Goal: Task Accomplishment & Management: Use online tool/utility

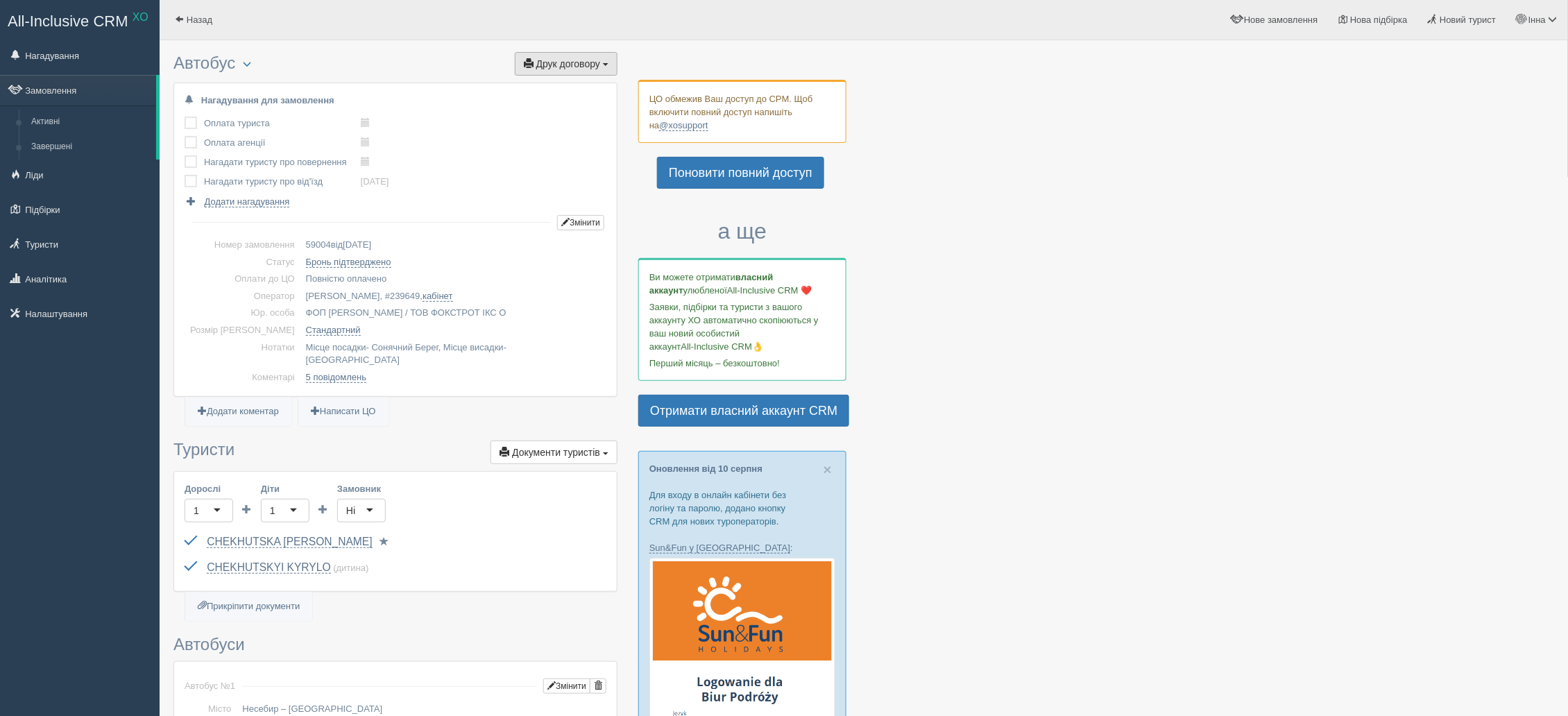
click at [584, 64] on span "Друк договору" at bounding box center [568, 64] width 64 height 11
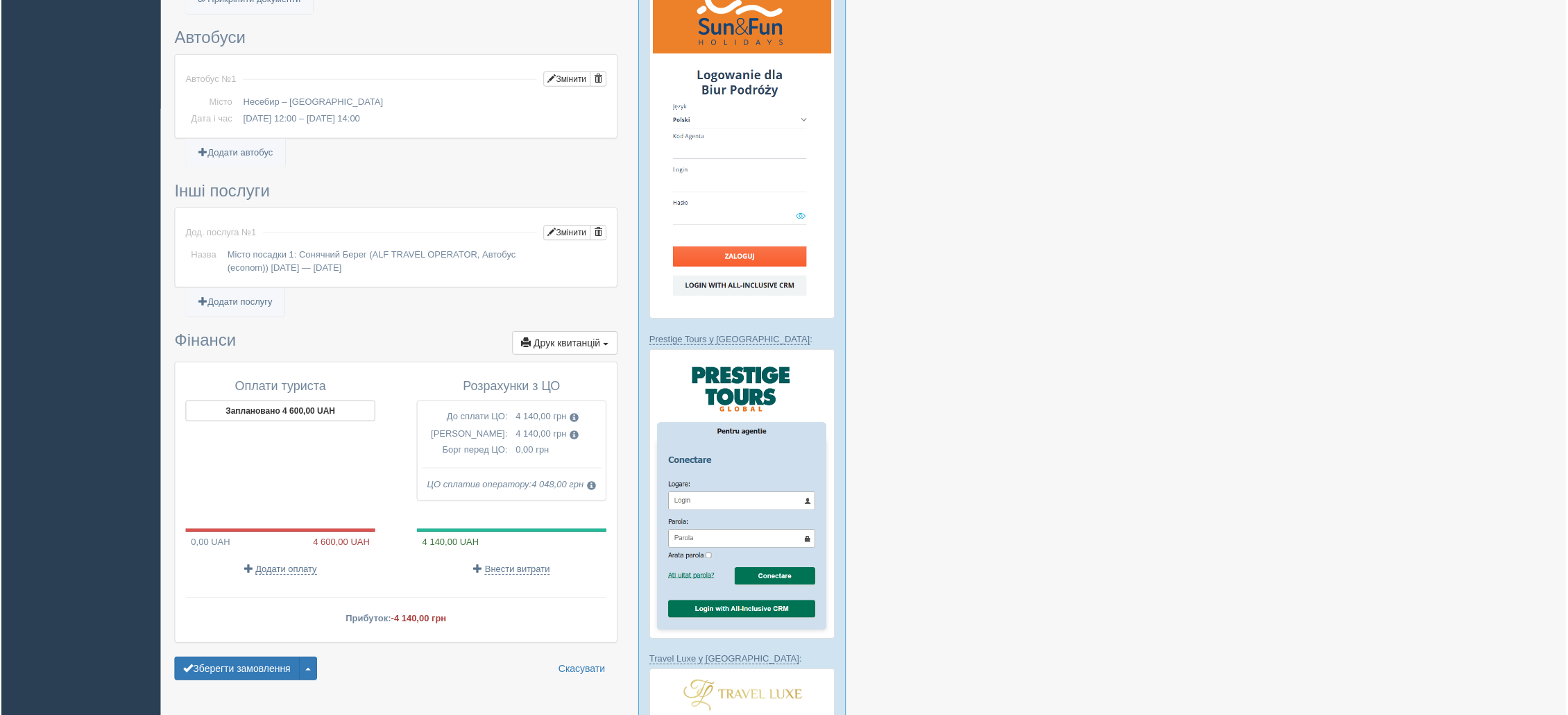
scroll to position [590, 0]
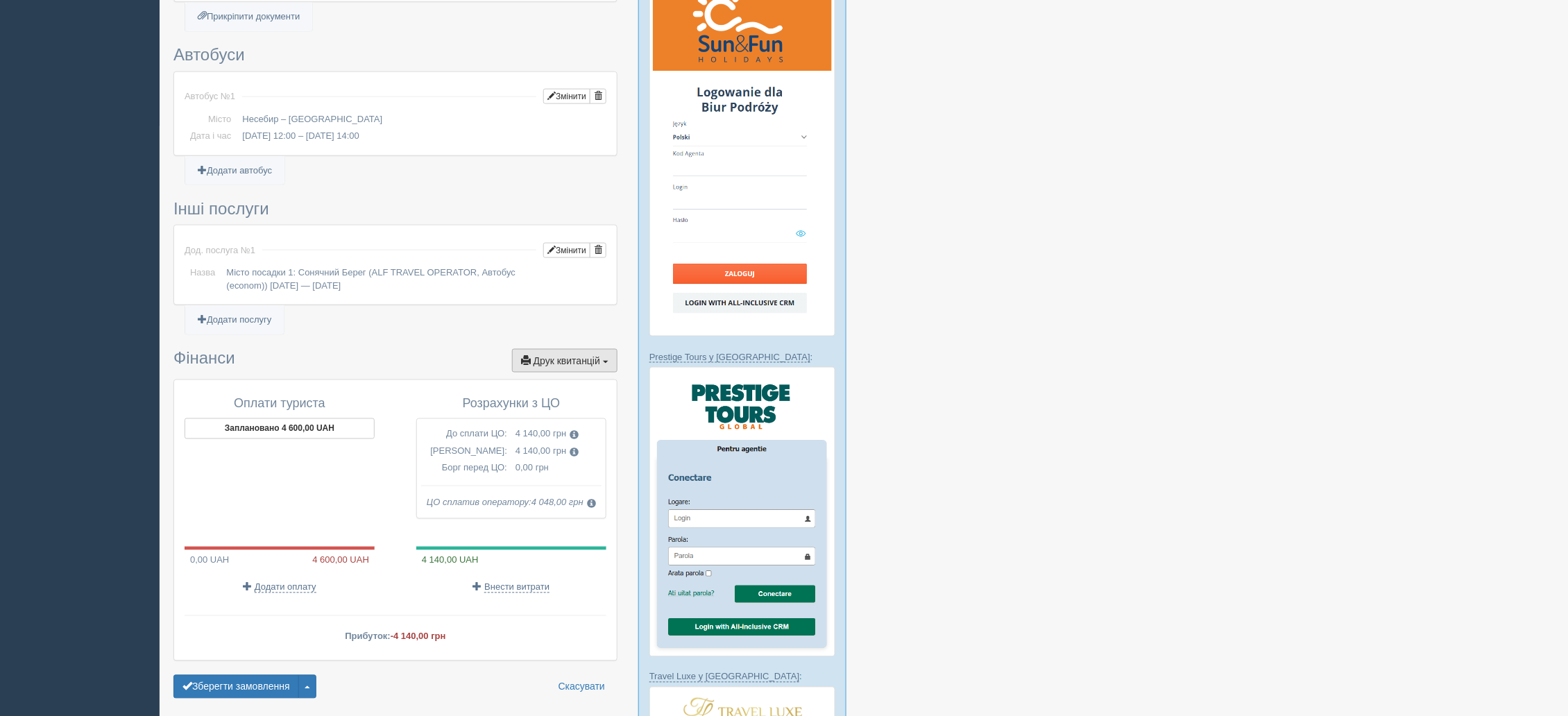
click at [582, 355] on span "Друк квитанцій" at bounding box center [567, 361] width 67 height 11
click at [514, 443] on link "Довідка про розрахунок доходу" at bounding box center [537, 454] width 159 height 23
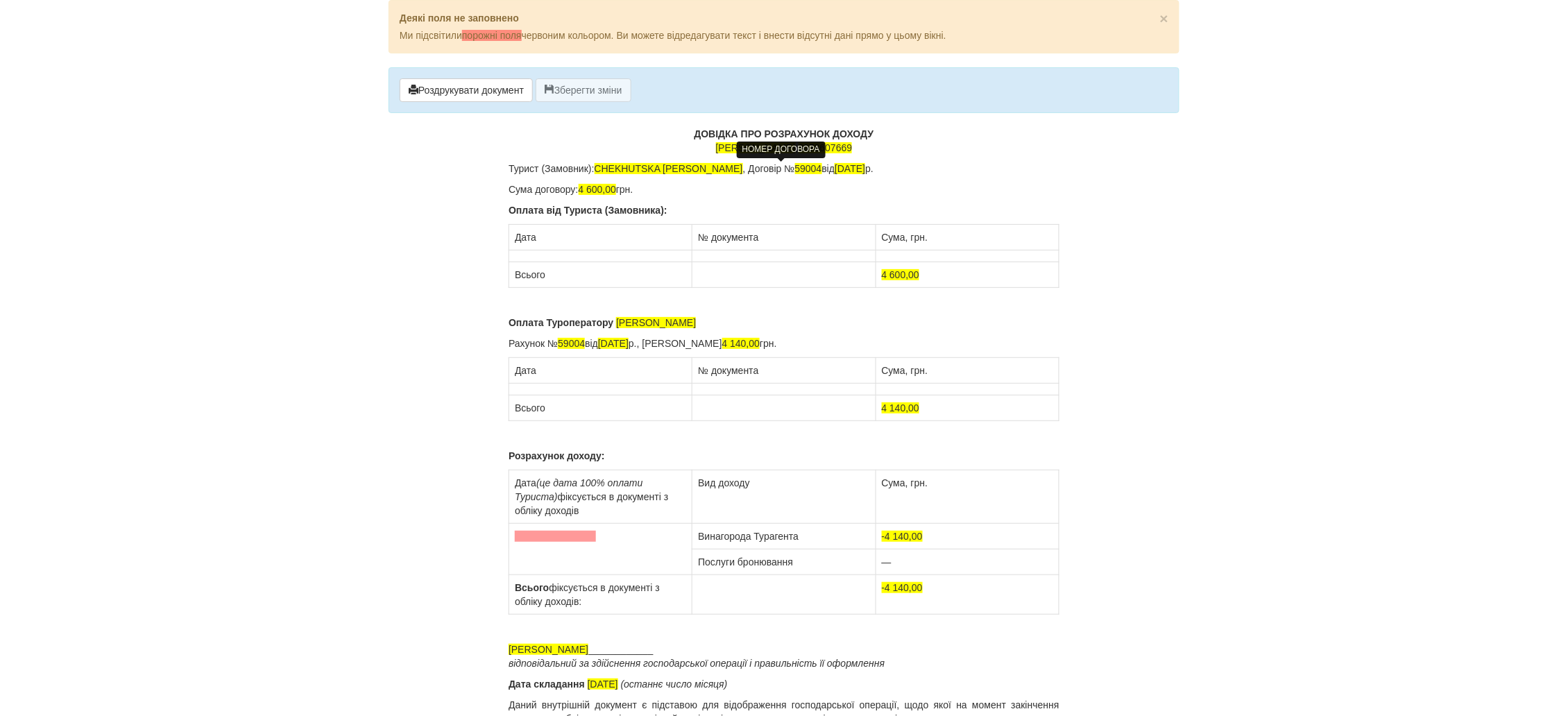
drag, startPoint x: 877, startPoint y: 169, endPoint x: 781, endPoint y: 166, distance: 96.0
click at [781, 166] on p "Турист (Замовник): CHEKHUTSKA [PERSON_NAME] , Договір № 59004 від [DATE]" at bounding box center [784, 169] width 551 height 14
click at [701, 186] on p "Сума договору: 4 600,00 грн." at bounding box center [784, 189] width 551 height 14
drag, startPoint x: 710, startPoint y: 168, endPoint x: 597, endPoint y: 170, distance: 113.0
click at [597, 170] on span "CHEKHUTSKA SVITLANA" at bounding box center [669, 169] width 148 height 11
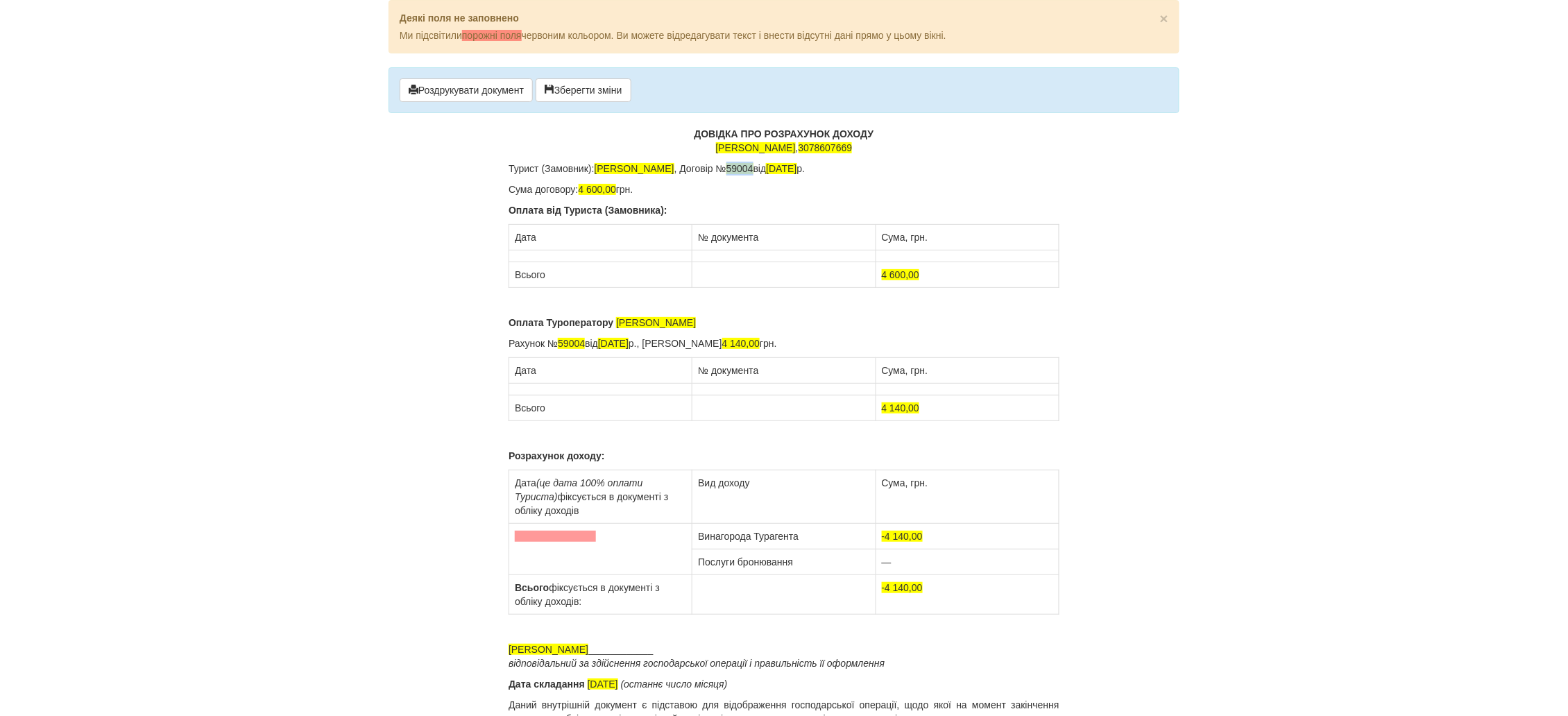
drag, startPoint x: 814, startPoint y: 167, endPoint x: 786, endPoint y: 171, distance: 28.3
click at [786, 171] on p "Турист (Замовник): Соколова Альона Анатоліївна , Договір № 59004 від 20.09.2024…" at bounding box center [784, 169] width 551 height 14
click at [801, 169] on span "20.09.2024" at bounding box center [785, 169] width 31 height 11
drag, startPoint x: 923, startPoint y: 162, endPoint x: 511, endPoint y: 169, distance: 412.1
click at [511, 169] on p "Турист (Замовник): Соколова Альона Анатоліївна , Договір № 27/09/24 від 27.09.2…" at bounding box center [784, 169] width 551 height 14
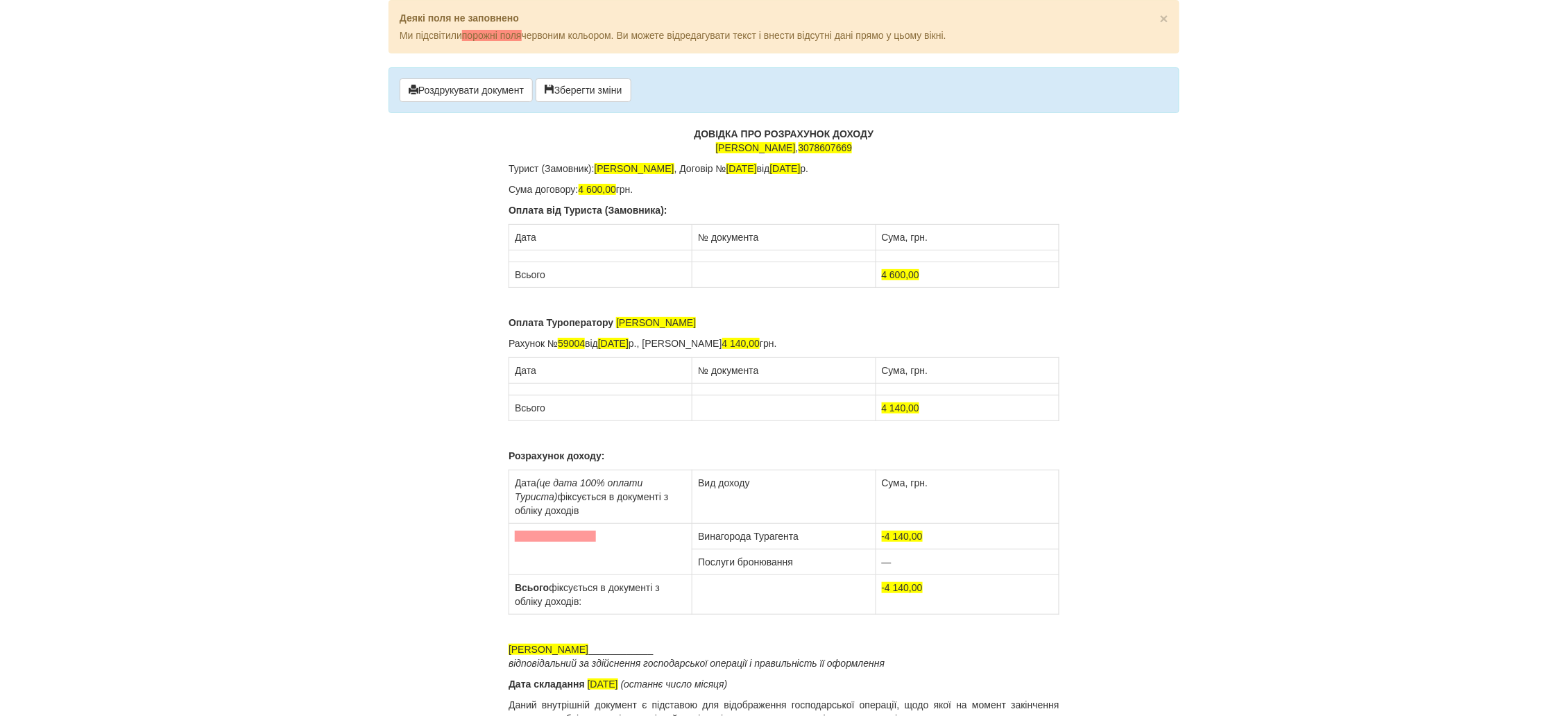
click at [511, 169] on p "Турист (Замовник): Соколова Альона Анатоліївна , Договір № 27/09/24 від 27.09.2…" at bounding box center [784, 169] width 551 height 14
drag, startPoint x: 906, startPoint y: 169, endPoint x: 509, endPoint y: 171, distance: 397.0
click at [509, 171] on p "Турист (Замовник): Соколова Альона Анатоліївна , Договір № 27/09/24 від 27.09.2…" at bounding box center [784, 169] width 551 height 14
copy p "Турист (Замовник): Соколова Альона Анатоліївна , Договір № 27/09/24 від 27.09.2…"
click at [905, 166] on p "Турист (Замовник): Соколова Альона Анатоліївна , Договір № 27/09/24 від 27.09.2…" at bounding box center [784, 169] width 551 height 14
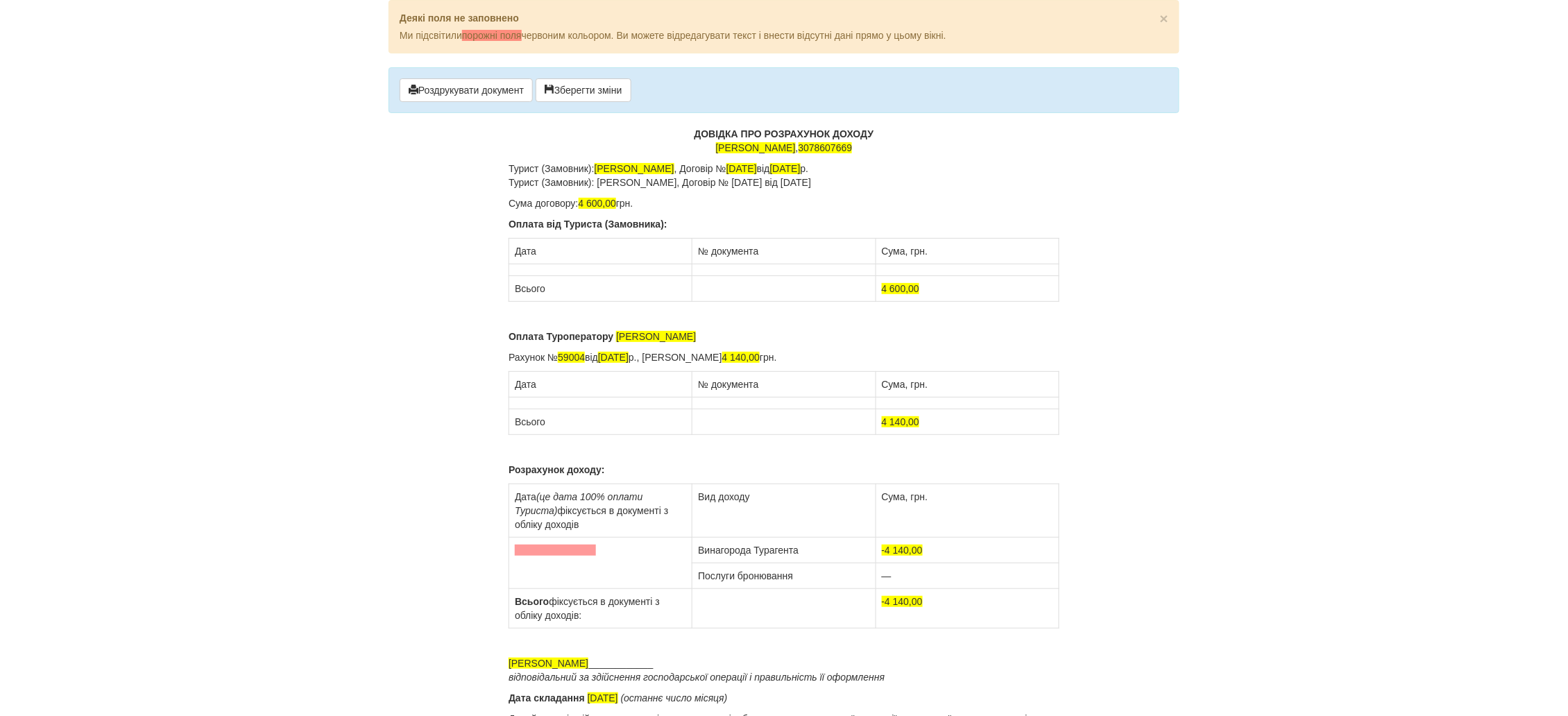
click at [519, 180] on p "Турист (Замовник): Соколова Альона Анатоліївна , Договір № 27/09/24 від 27.09.2…" at bounding box center [784, 176] width 551 height 28
drag, startPoint x: 730, startPoint y: 182, endPoint x: 596, endPoint y: 185, distance: 134.0
click at [596, 185] on p "Турист (Замовник): Соколова Альона Анатоліївна , Договір № 27/09/24 від 27.09.2…" at bounding box center [784, 176] width 551 height 28
click at [844, 183] on p "Турист (Замовник): Соколова Альона Анатоліївна , Договір № 27/09/24 від 27.09.2…" at bounding box center [784, 176] width 551 height 28
drag, startPoint x: 617, startPoint y: 205, endPoint x: 581, endPoint y: 203, distance: 36.1
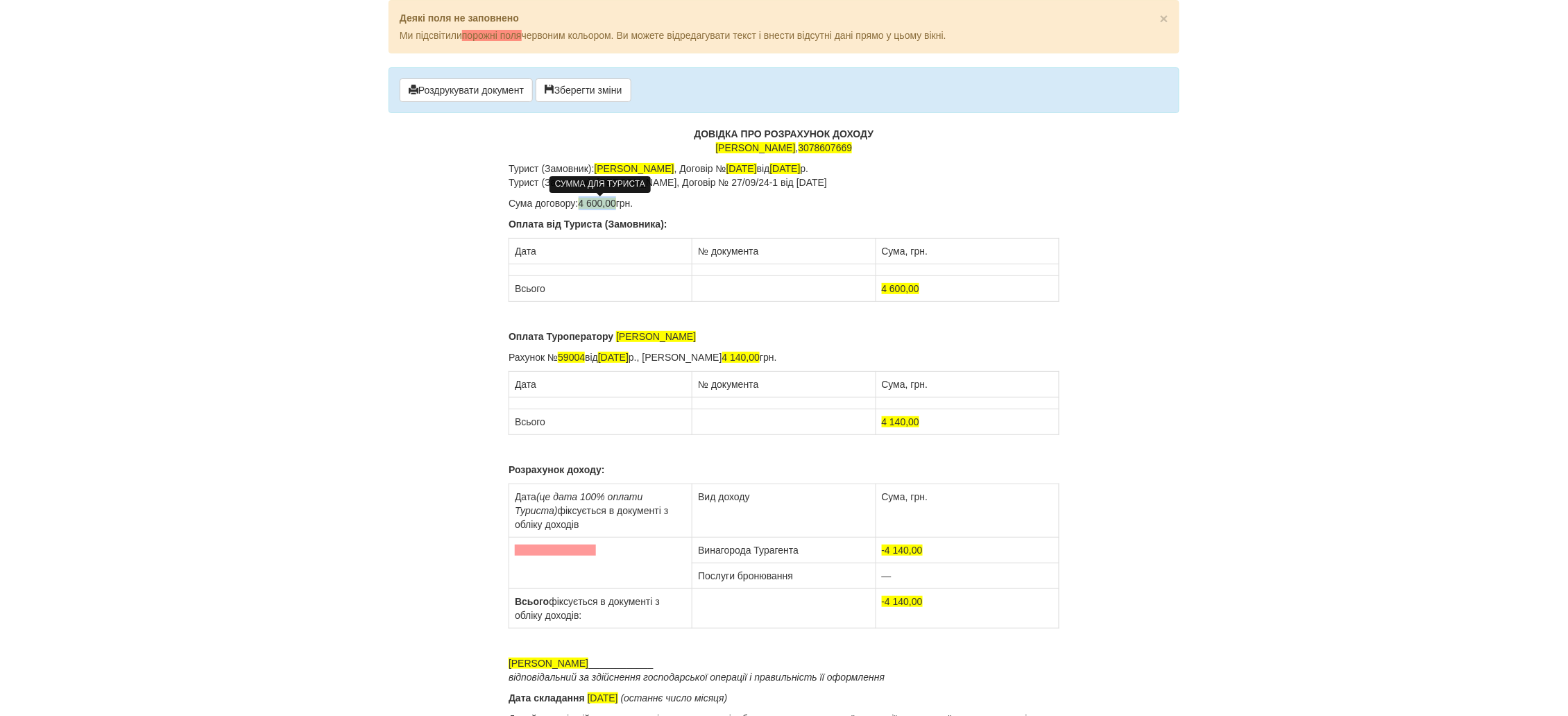
click at [581, 203] on span "4 600,00" at bounding box center [597, 203] width 38 height 11
click at [530, 274] on td at bounding box center [601, 270] width 183 height 12
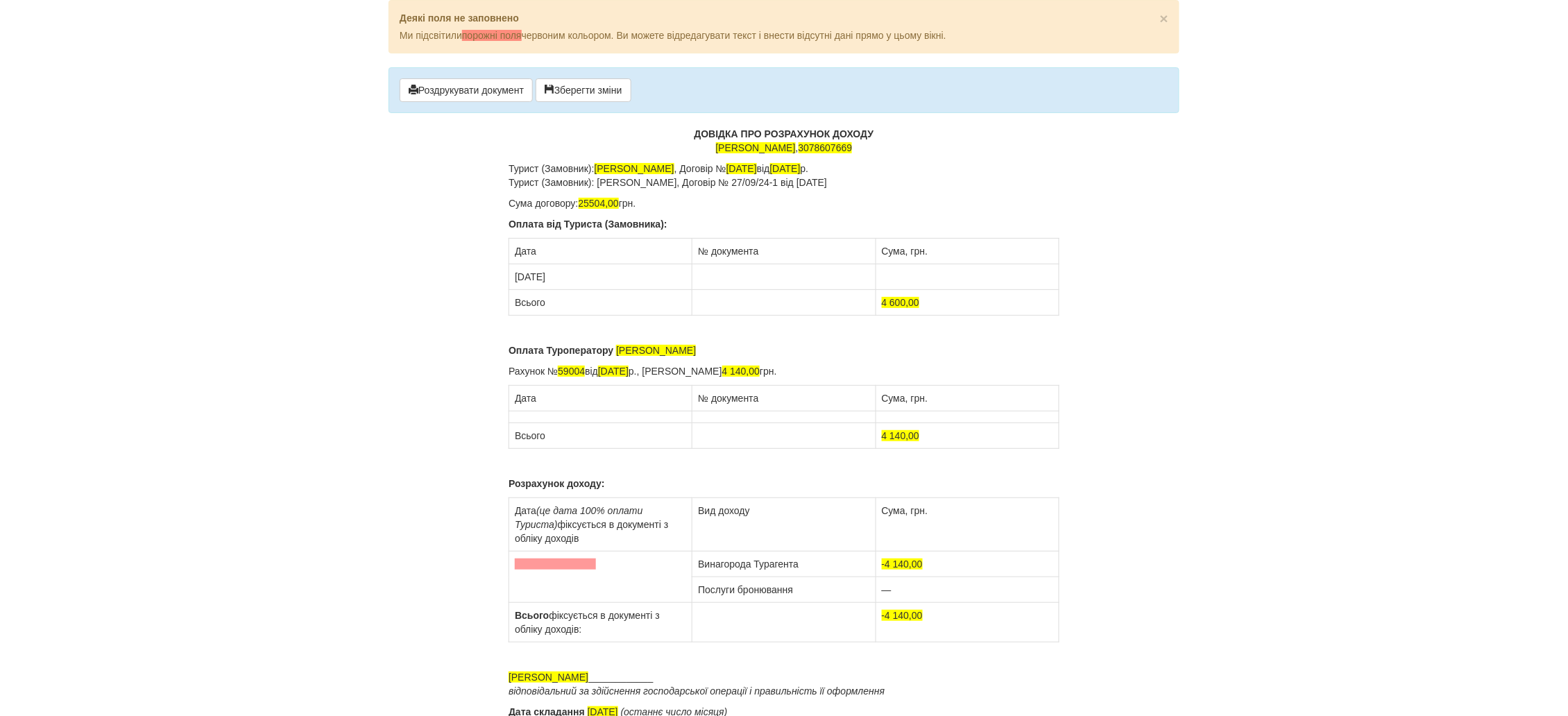
click at [726, 279] on td at bounding box center [784, 277] width 183 height 26
click at [881, 280] on td at bounding box center [967, 277] width 183 height 26
click at [589, 272] on td "23.10.2024" at bounding box center [601, 277] width 183 height 26
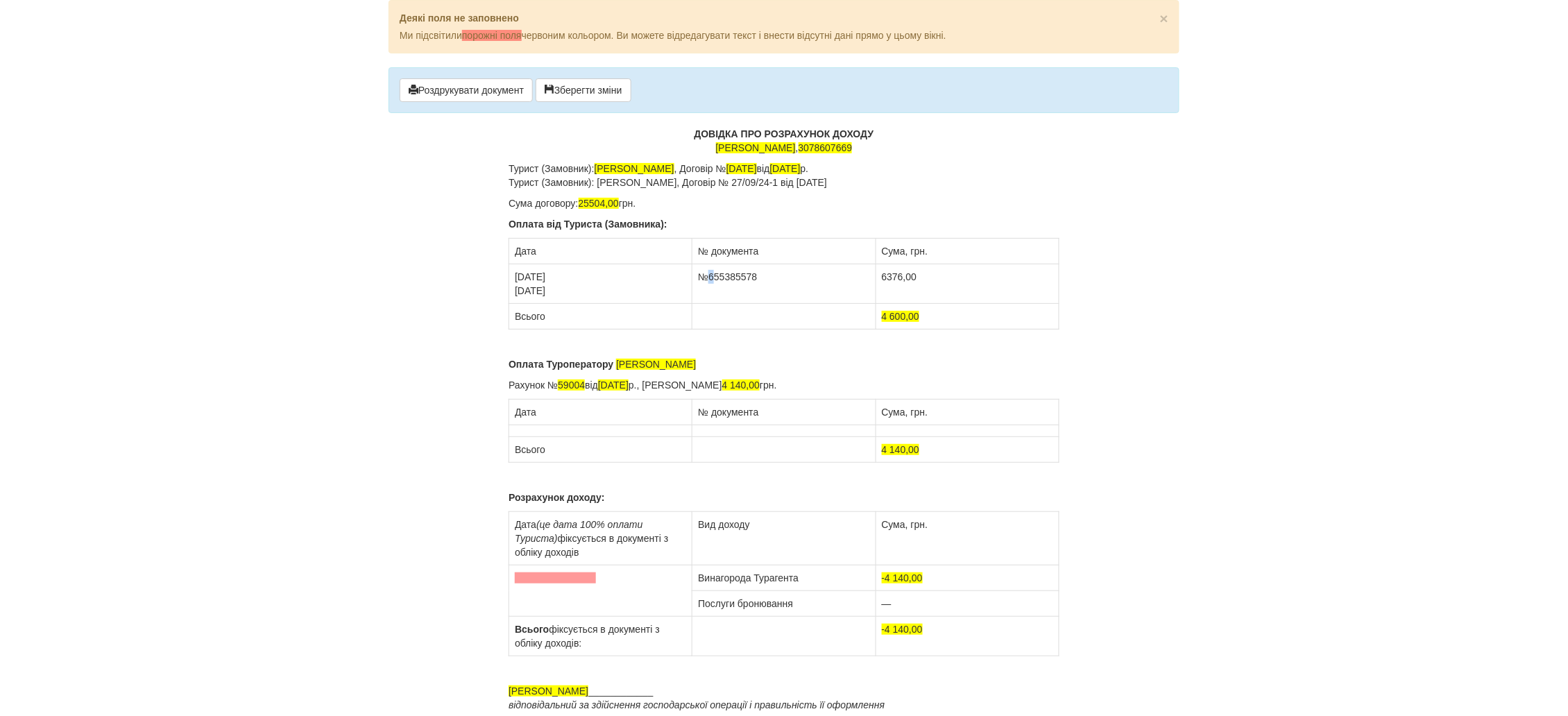
click at [710, 291] on td "№655385578" at bounding box center [784, 284] width 183 height 40
click at [759, 280] on td "№655385578" at bounding box center [784, 284] width 183 height 40
click at [921, 275] on td "6376,00" at bounding box center [967, 284] width 183 height 40
click at [577, 287] on td "23.10.2024 30.09.2024" at bounding box center [601, 284] width 183 height 40
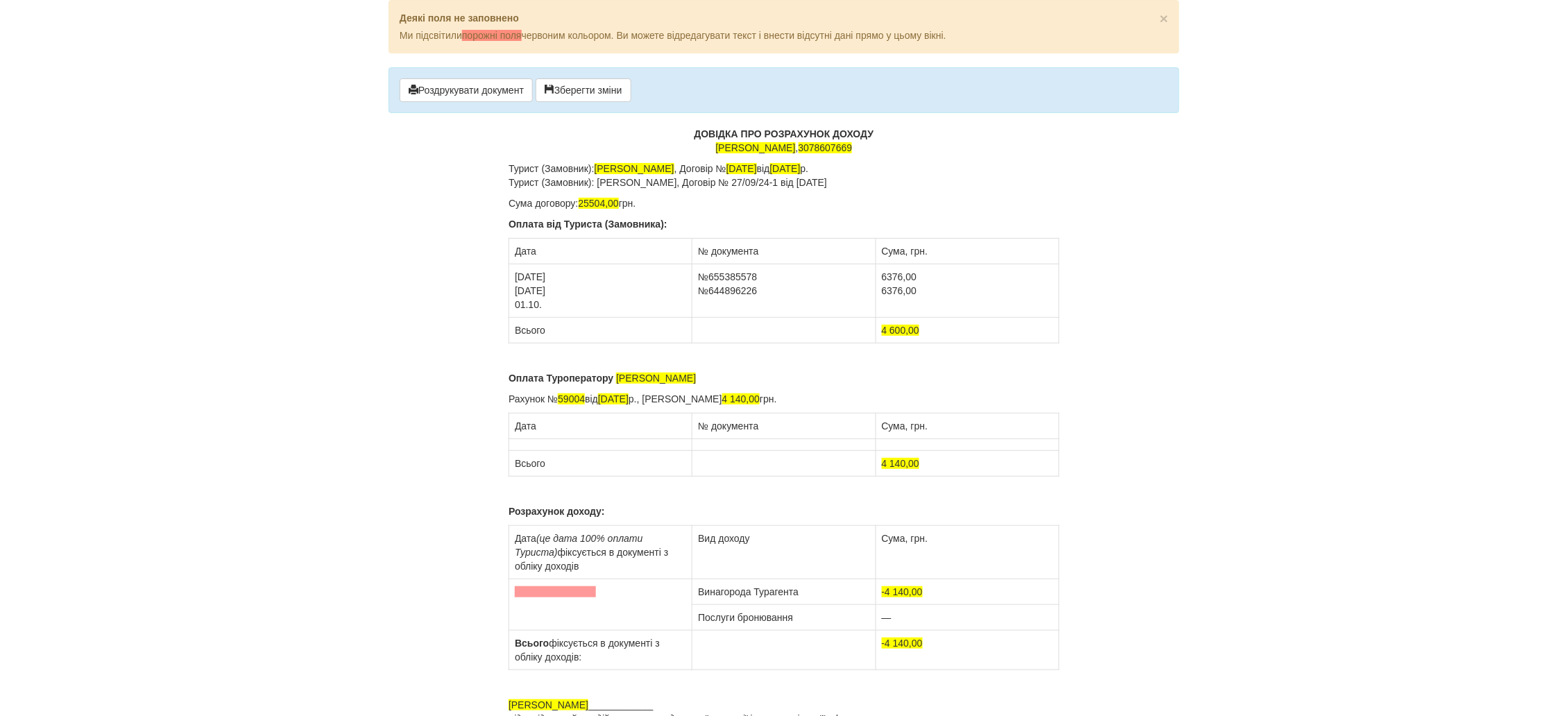
drag, startPoint x: 561, startPoint y: 276, endPoint x: 515, endPoint y: 281, distance: 46.3
click at [515, 281] on td "23.10.2024 30.09.2024 01.10." at bounding box center [601, 291] width 183 height 53
copy td "23.10.2024"
drag, startPoint x: 547, startPoint y: 301, endPoint x: 518, endPoint y: 302, distance: 29.0
click at [518, 302] on td "23.10.2024 30.09.2024 01.10." at bounding box center [601, 291] width 183 height 53
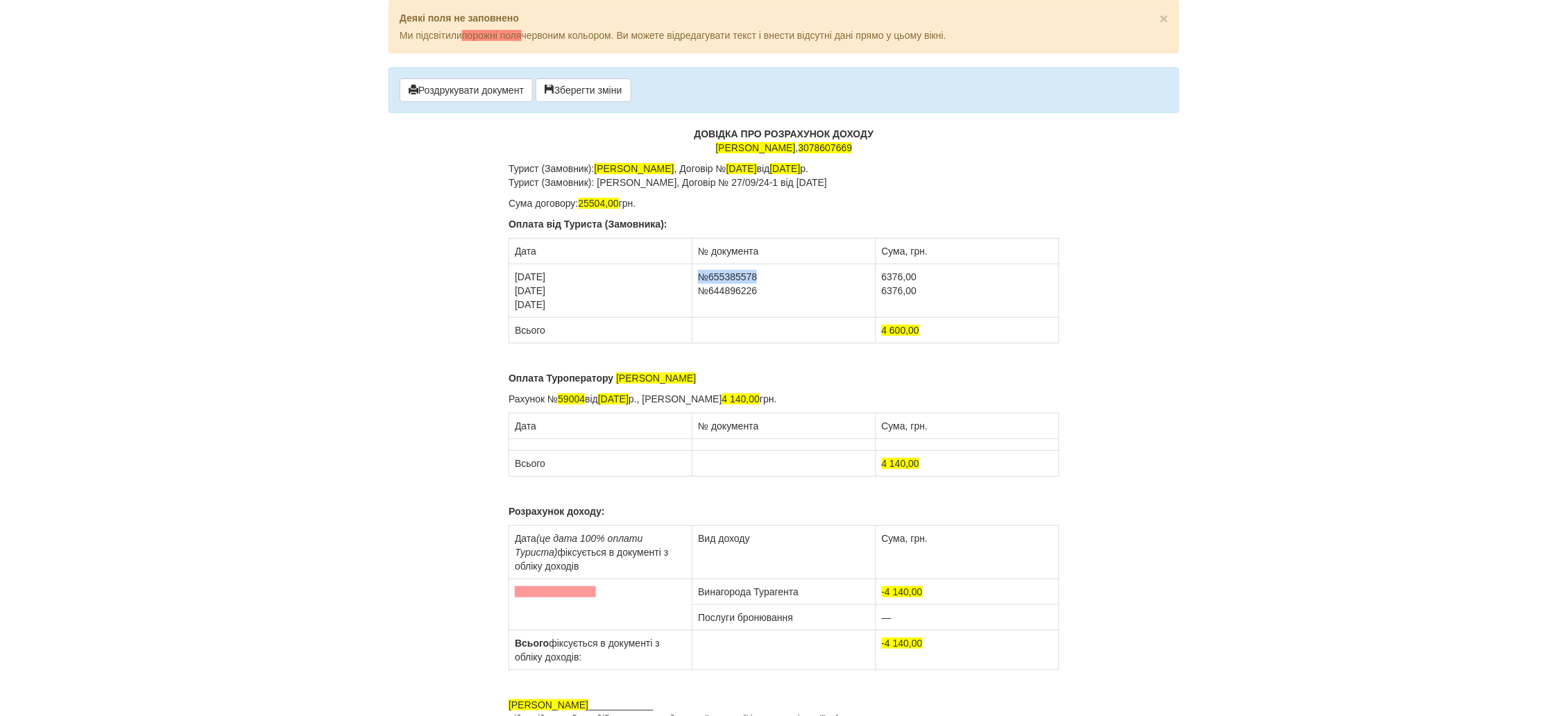
drag, startPoint x: 773, startPoint y: 274, endPoint x: 700, endPoint y: 280, distance: 73.2
click at [700, 280] on td "№655385578 №644896226" at bounding box center [784, 291] width 183 height 53
copy td "№655385578"
click at [759, 289] on td "№655385578 №644896226" at bounding box center [784, 291] width 183 height 53
click at [708, 304] on td "№655385578 №644896226 №655385578" at bounding box center [784, 291] width 183 height 53
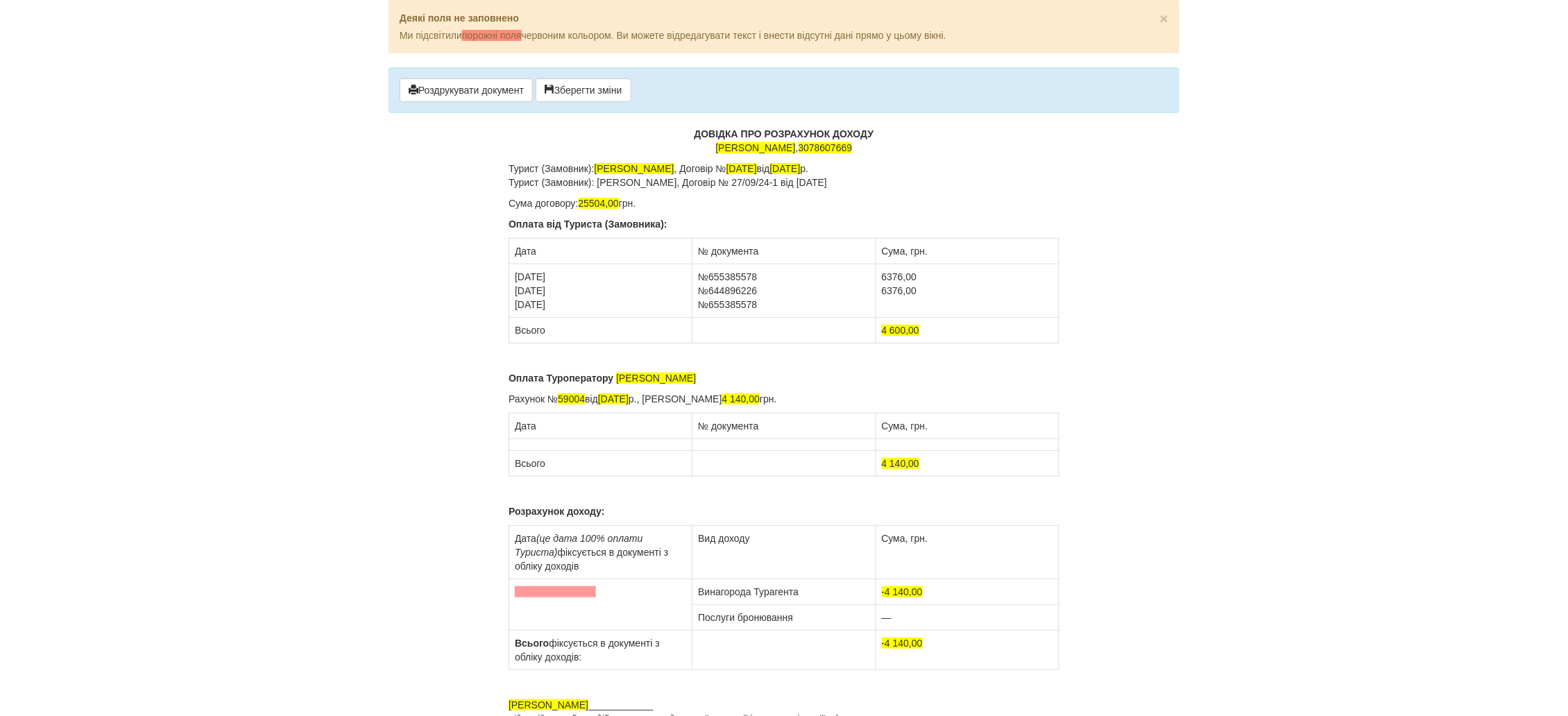
click at [883, 303] on td "6376,00 6376,00" at bounding box center [967, 291] width 183 height 53
click at [922, 291] on td "6376,00 6376,00" at bounding box center [967, 291] width 183 height 53
drag, startPoint x: 515, startPoint y: 277, endPoint x: 571, endPoint y: 279, distance: 56.0
click at [571, 279] on td "23.10.2024 30.09.2024 23.10.2024" at bounding box center [601, 291] width 183 height 53
drag, startPoint x: 698, startPoint y: 279, endPoint x: 771, endPoint y: 277, distance: 73.0
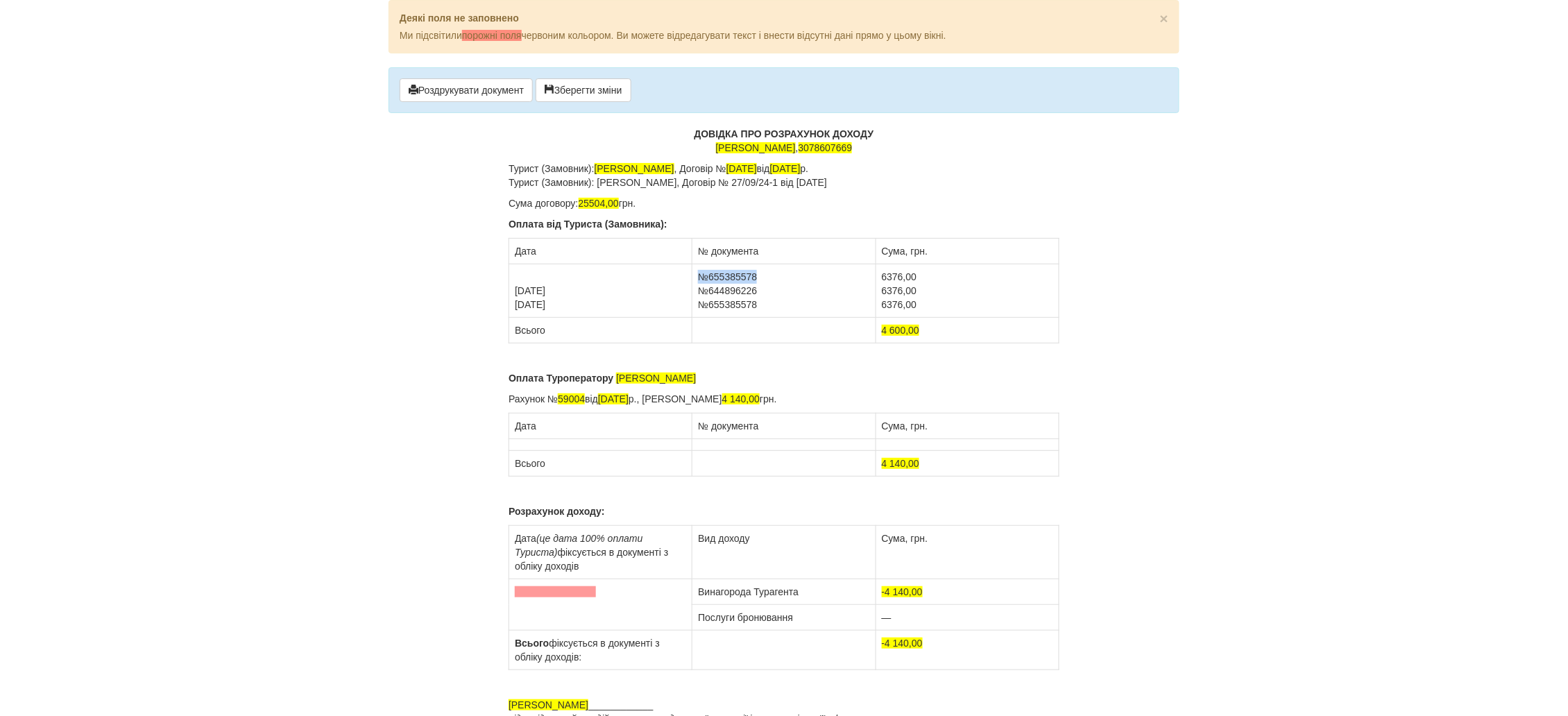
click at [771, 277] on td "№655385578 №644896226 №655385578" at bounding box center [784, 291] width 183 height 53
drag, startPoint x: 893, startPoint y: 274, endPoint x: 921, endPoint y: 276, distance: 28.1
click at [921, 276] on td "6376,00 6376,00 6376,00" at bounding box center [967, 291] width 183 height 53
click at [565, 307] on td "30.09.2024 23.10.2024" at bounding box center [601, 291] width 183 height 53
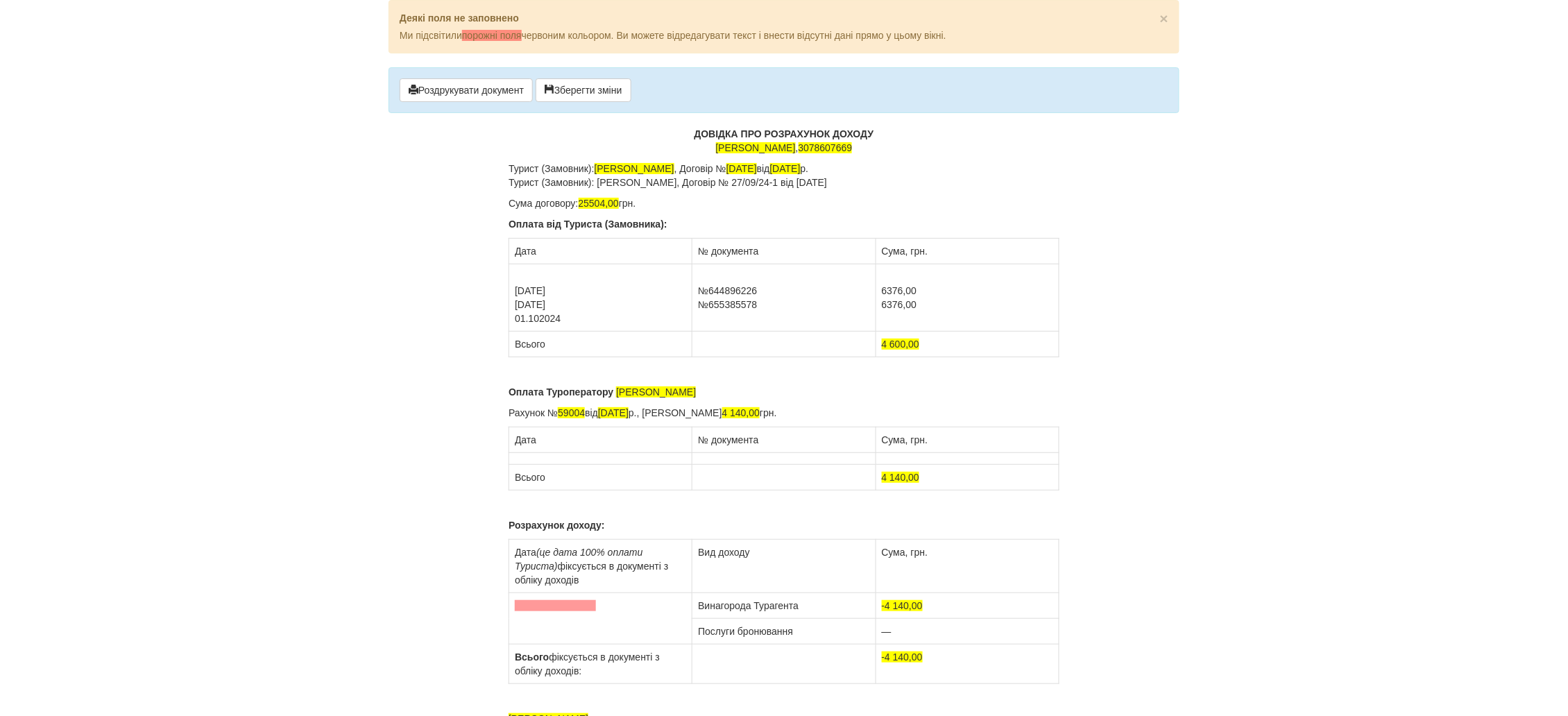
click at [767, 305] on td "№644896226 №655385578" at bounding box center [784, 298] width 183 height 67
click at [936, 302] on td "6376,00 6376,00" at bounding box center [967, 298] width 183 height 67
click at [539, 318] on td "30.09.2024 23.10.2024 01.102024" at bounding box center [601, 298] width 183 height 67
click at [574, 316] on td "30.09.2024 23.10.2024 01.10.2024" at bounding box center [601, 298] width 183 height 67
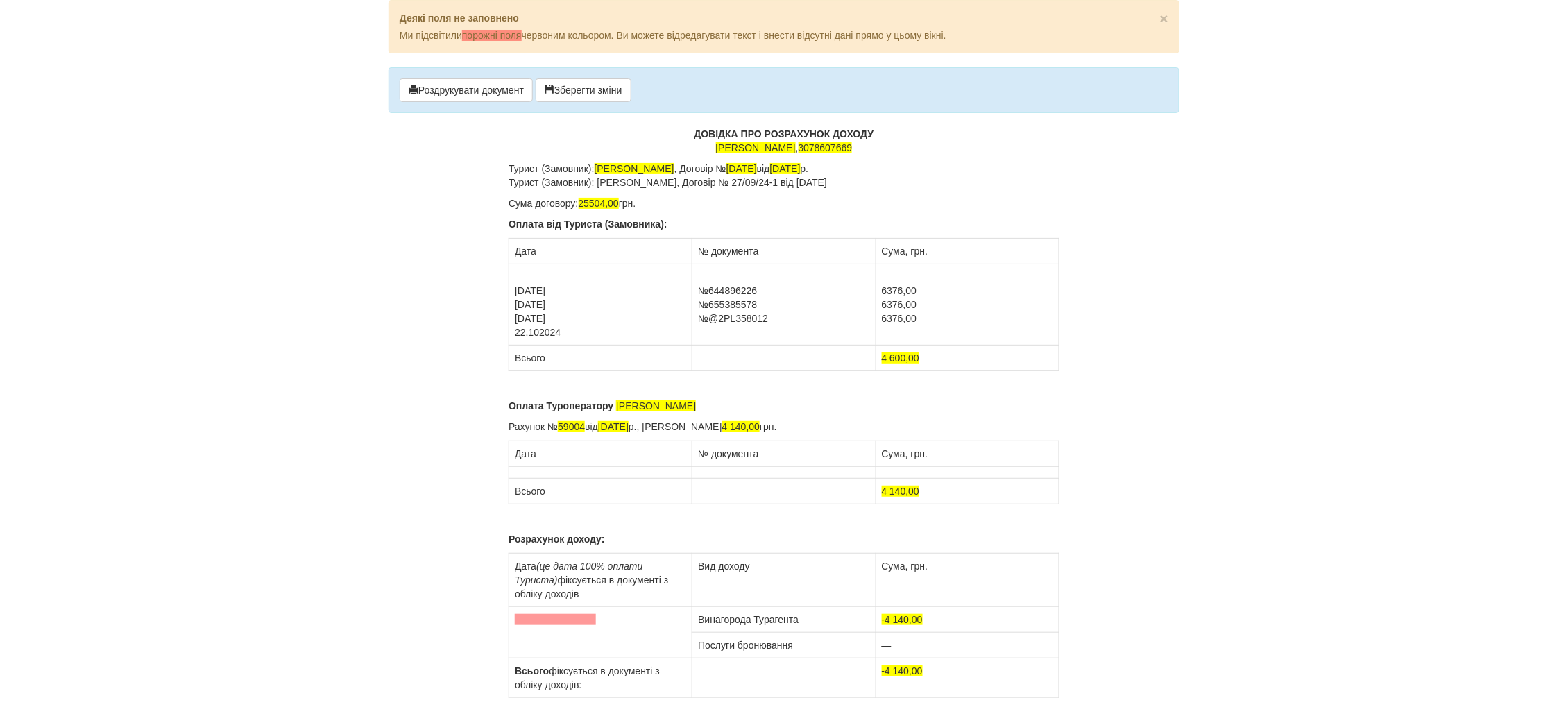
click at [701, 331] on td "№644896226 №655385578 №@2PL358012" at bounding box center [784, 305] width 183 height 81
click at [784, 312] on td "№644896226 №655385578 №@2PL358012" at bounding box center [784, 305] width 183 height 81
click at [935, 319] on td "6376,00 6376,00 6376,00" at bounding box center [967, 305] width 183 height 81
drag, startPoint x: 905, startPoint y: 354, endPoint x: 882, endPoint y: 358, distance: 23.3
click at [882, 358] on span "4 600,00" at bounding box center [901, 358] width 38 height 11
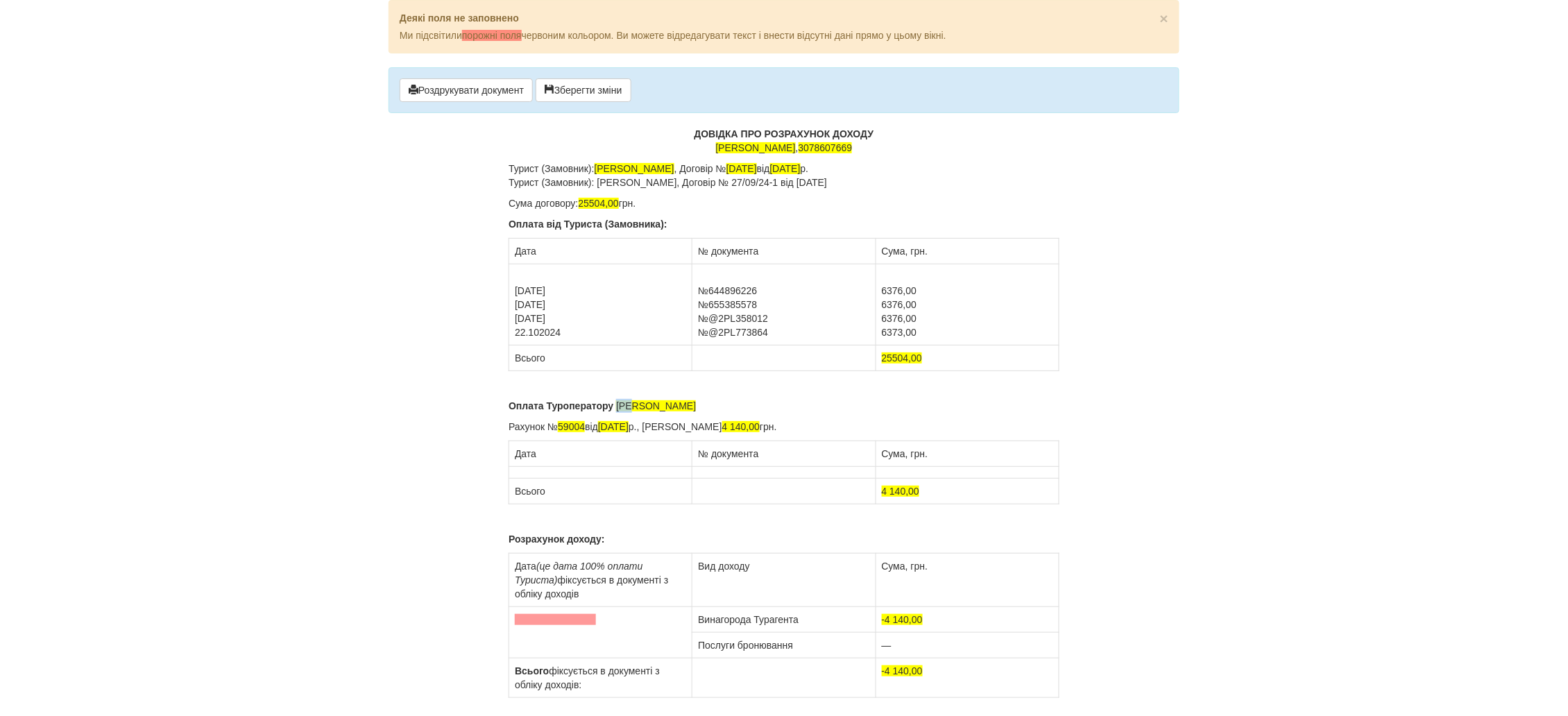
drag, startPoint x: 635, startPoint y: 403, endPoint x: 615, endPoint y: 405, distance: 20.1
click at [615, 405] on p "Оплата Туроператору Alf" at bounding box center [784, 406] width 551 height 14
click at [680, 407] on span "ТОВ "АККОР_ТУР"" at bounding box center [658, 406] width 85 height 11
drag, startPoint x: 588, startPoint y: 426, endPoint x: 563, endPoint y: 427, distance: 25.0
click at [563, 427] on p "Рахунок № 59004 від 20.09.2024 р., Сума рахунка 4 140,00 грн." at bounding box center [784, 427] width 551 height 14
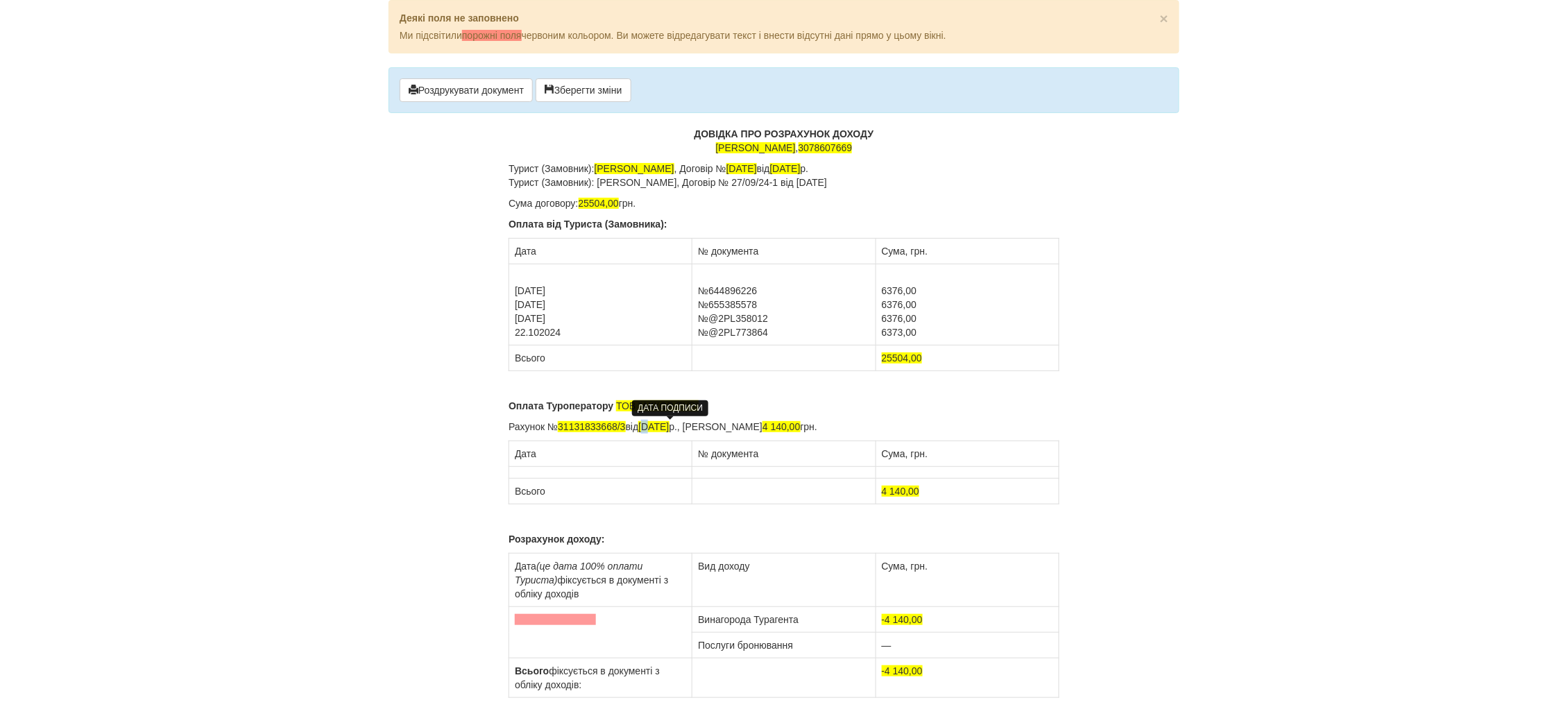
click at [653, 428] on span "[DATE]" at bounding box center [654, 427] width 31 height 11
drag, startPoint x: 811, startPoint y: 428, endPoint x: 775, endPoint y: 427, distance: 36.0
click at [775, 427] on p "Рахунок № 31131833668/3 від 26.09.2024 р., Сума рахунка 4 140,00 грн." at bounding box center [784, 427] width 551 height 14
click at [532, 468] on td at bounding box center [601, 472] width 183 height 12
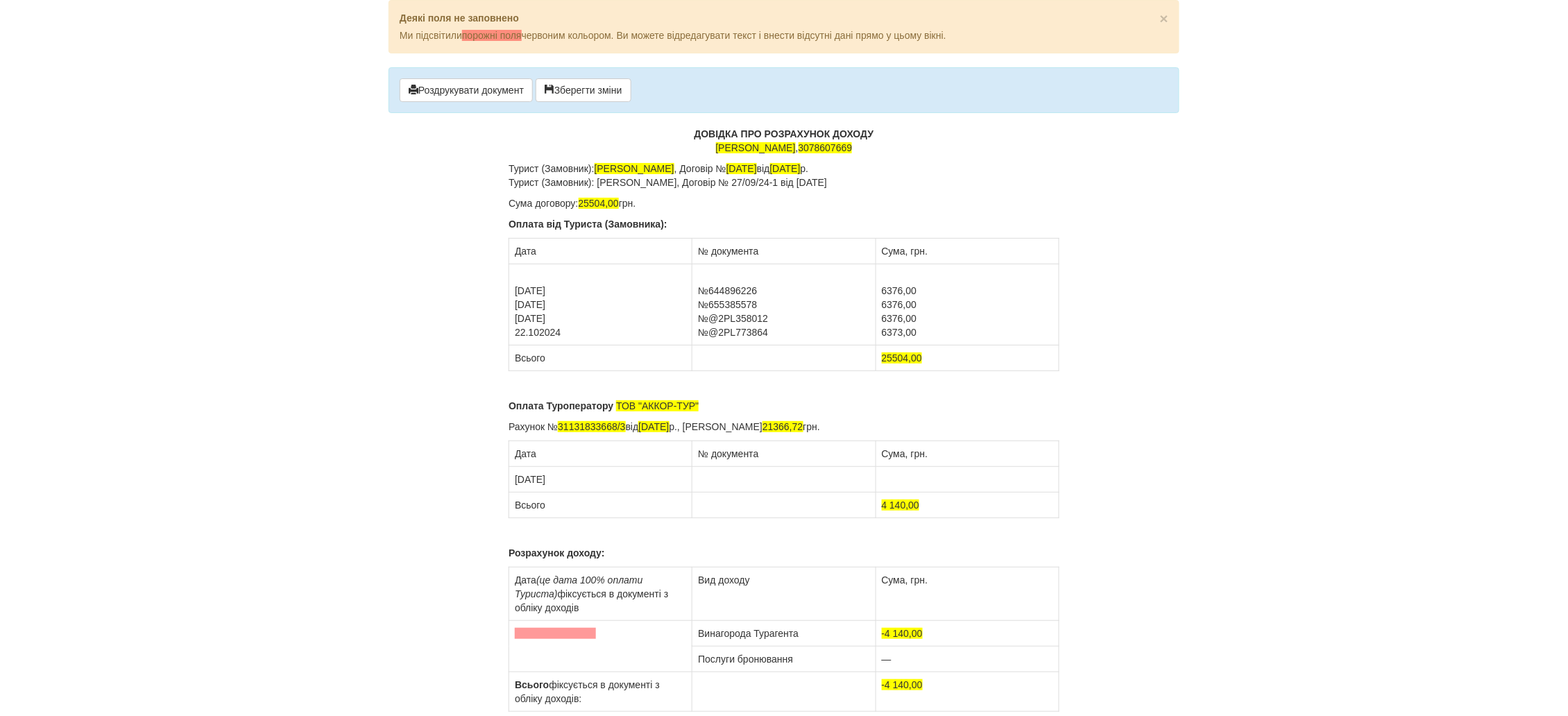
click at [703, 478] on td at bounding box center [784, 479] width 183 height 26
click at [900, 477] on td at bounding box center [967, 479] width 183 height 26
drag, startPoint x: 919, startPoint y: 504, endPoint x: 881, endPoint y: 509, distance: 38.3
click at [881, 509] on td "4 140,00" at bounding box center [967, 505] width 183 height 26
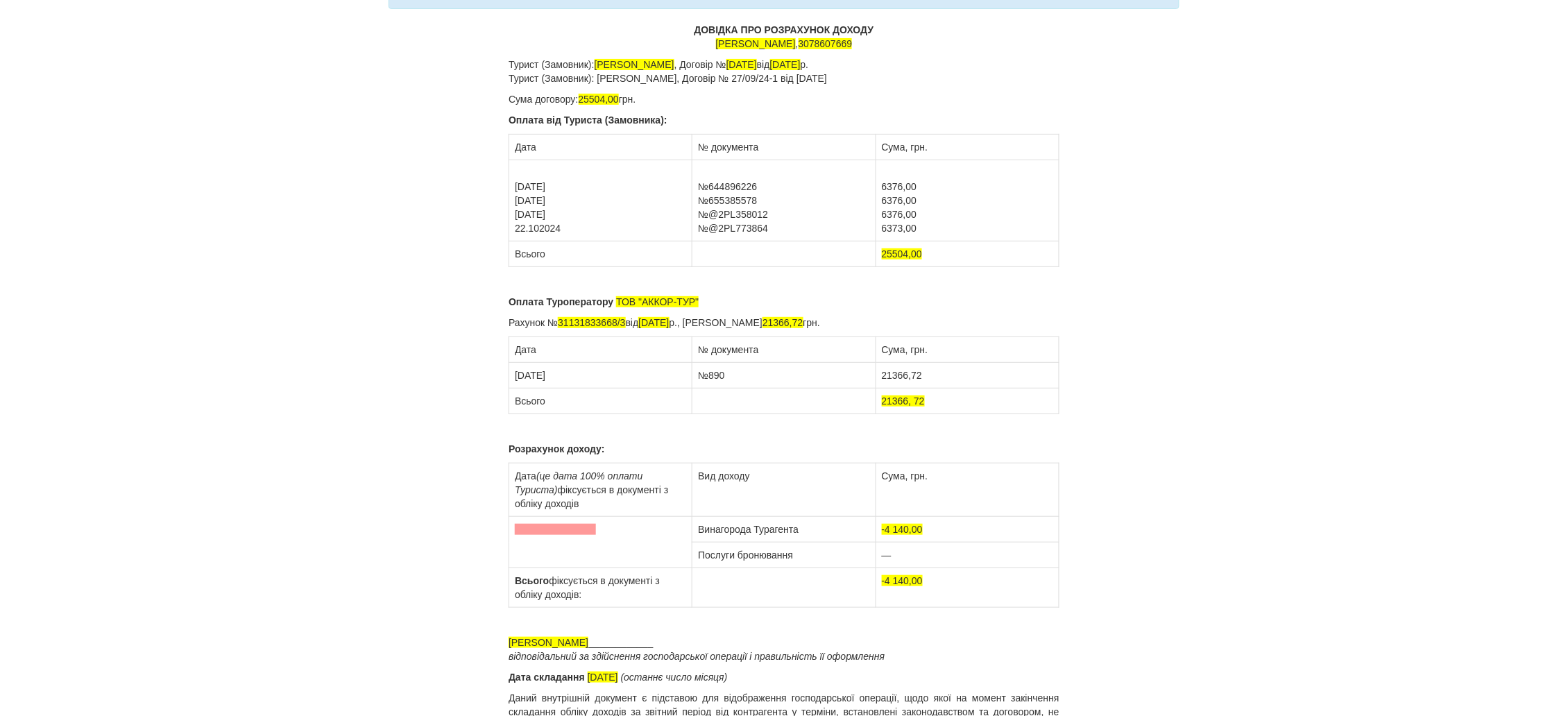
scroll to position [130, 0]
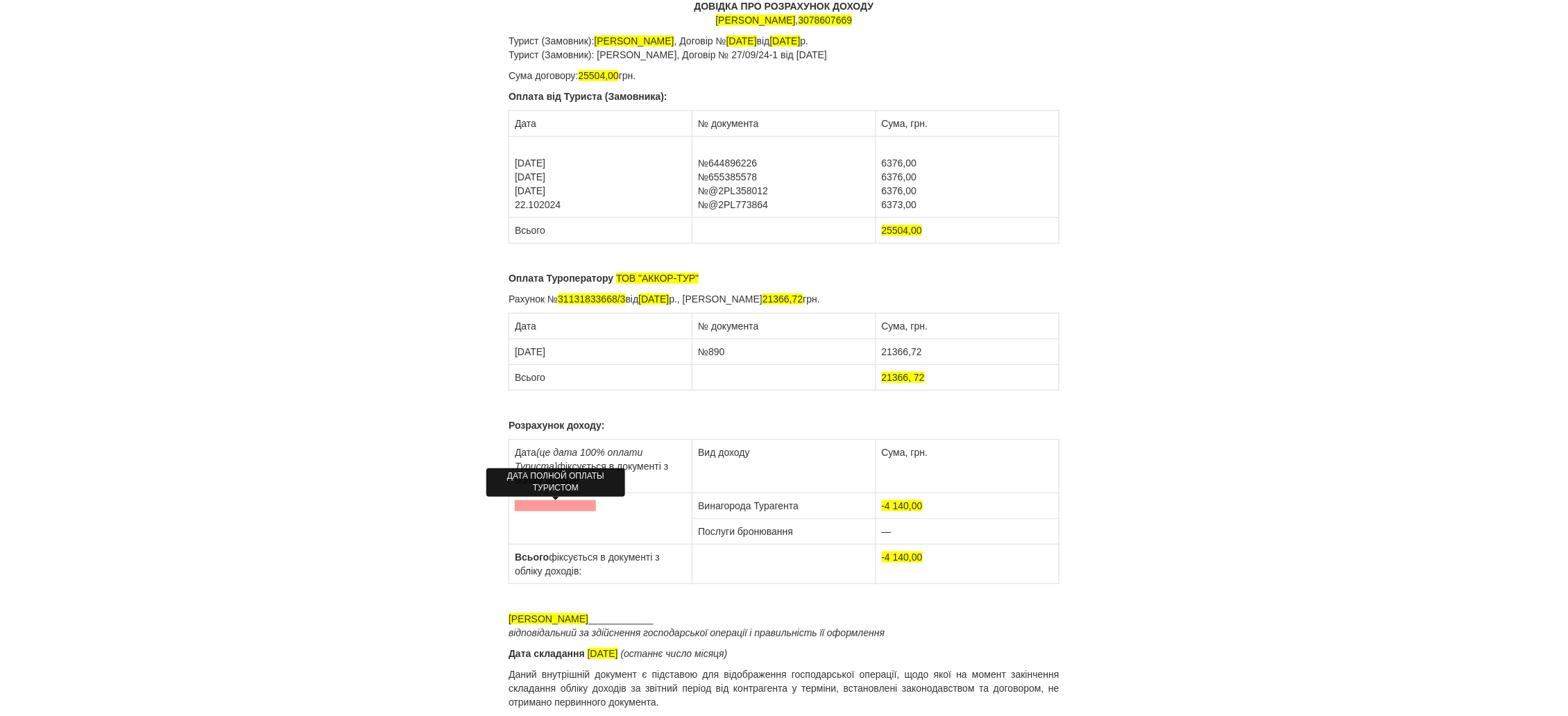
click at [559, 502] on span at bounding box center [555, 506] width 81 height 11
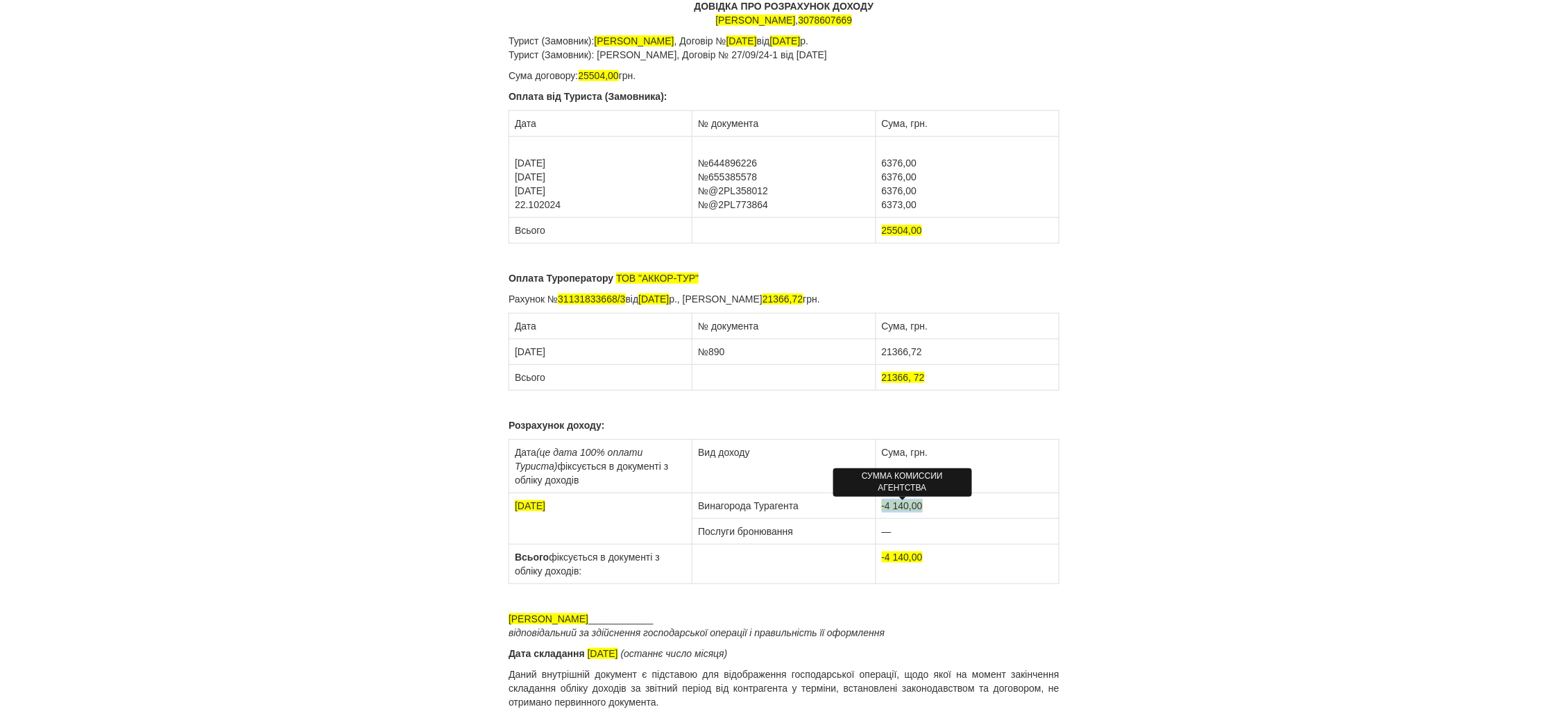
drag, startPoint x: 934, startPoint y: 503, endPoint x: 881, endPoint y: 505, distance: 53.0
click at [881, 505] on td "-4 140,00" at bounding box center [967, 506] width 183 height 26
drag, startPoint x: 930, startPoint y: 552, endPoint x: 878, endPoint y: 551, distance: 52.0
click at [878, 551] on td "-4 140,00" at bounding box center [967, 564] width 183 height 40
click at [589, 653] on span "31.08.2025" at bounding box center [603, 654] width 31 height 11
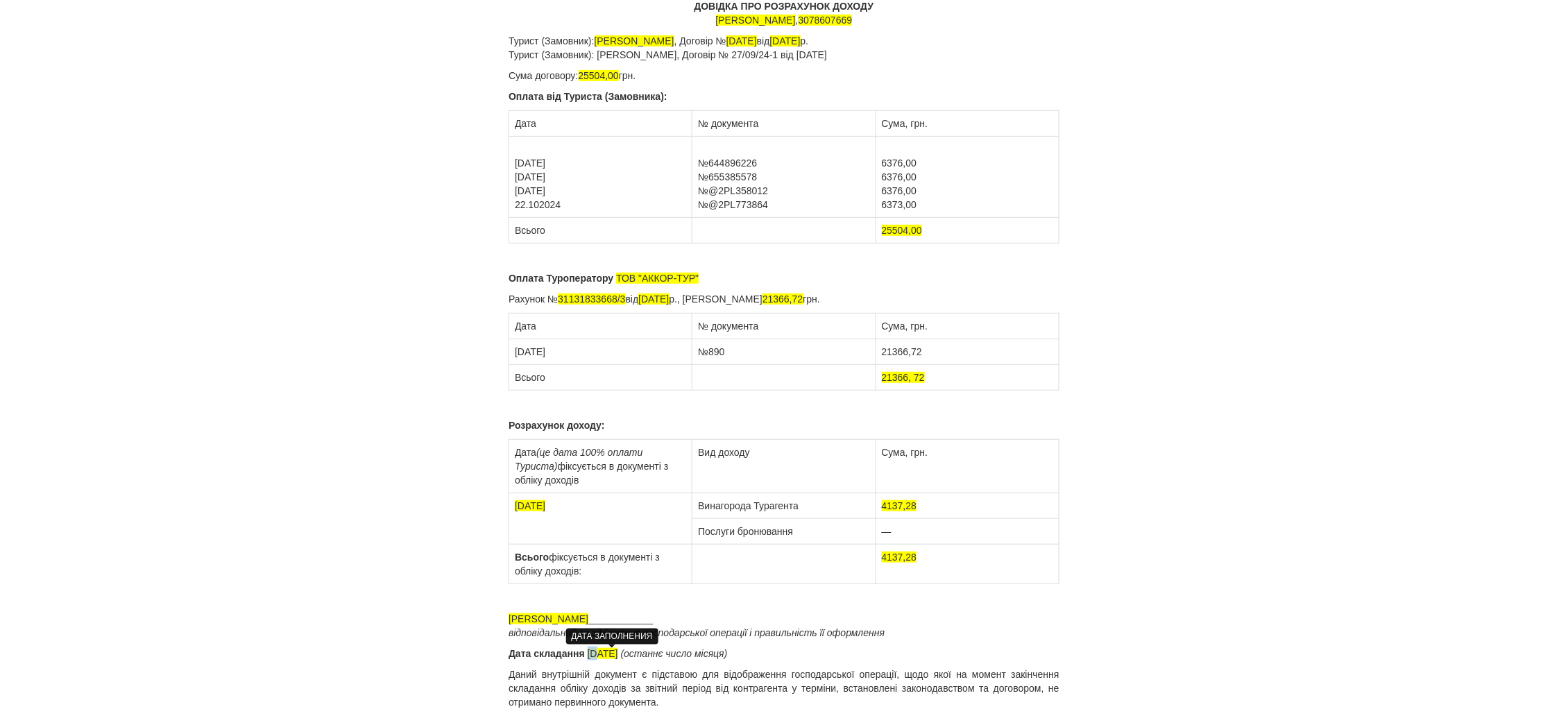
click at [599, 652] on span "31.08.2025" at bounding box center [603, 654] width 31 height 11
drag, startPoint x: 600, startPoint y: 653, endPoint x: 586, endPoint y: 653, distance: 14.0
click at [586, 653] on p "Дата складання 31.08.2025 (останнє число місяця)" at bounding box center [784, 654] width 551 height 14
click at [606, 655] on span "30.08.2025" at bounding box center [603, 654] width 31 height 11
click at [618, 651] on span "30.09.2025" at bounding box center [603, 654] width 31 height 11
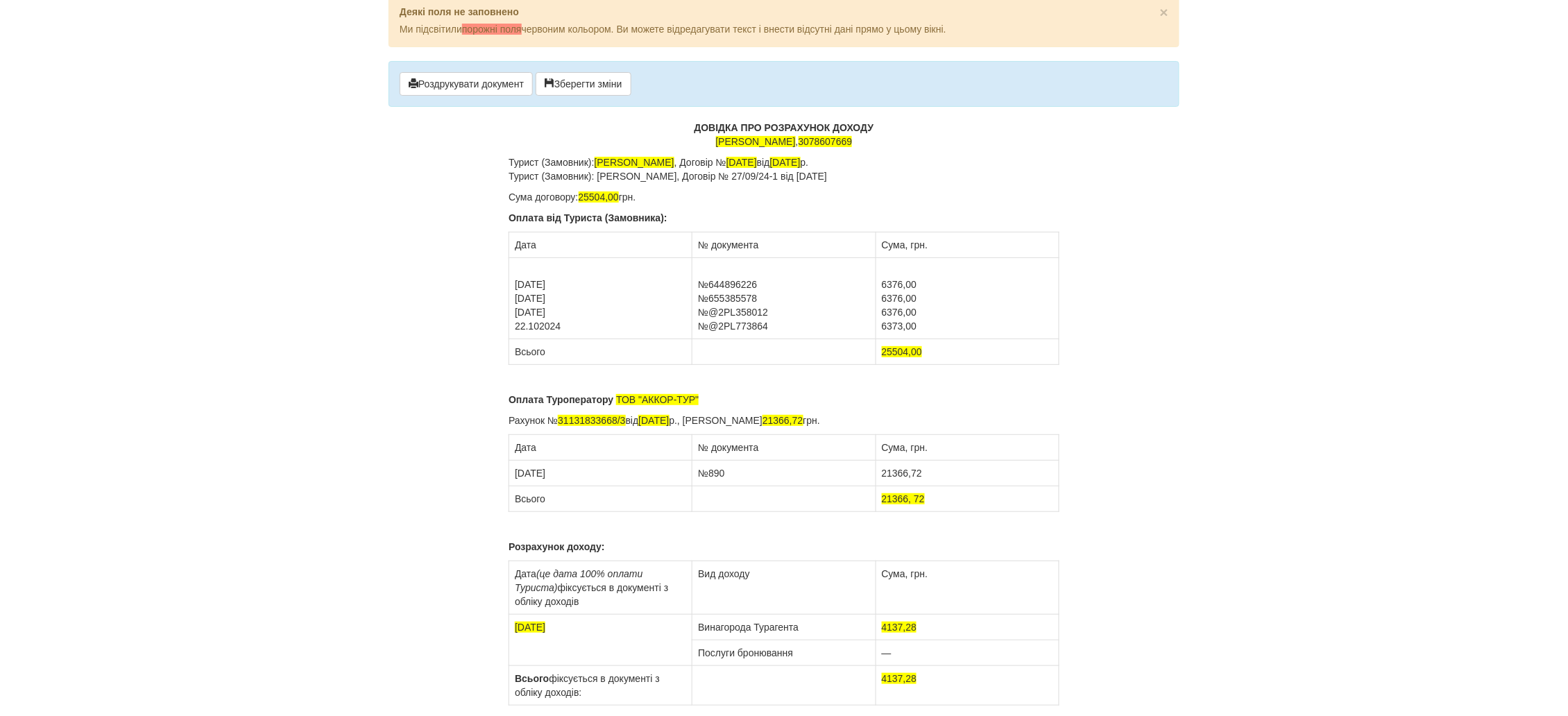
scroll to position [0, 0]
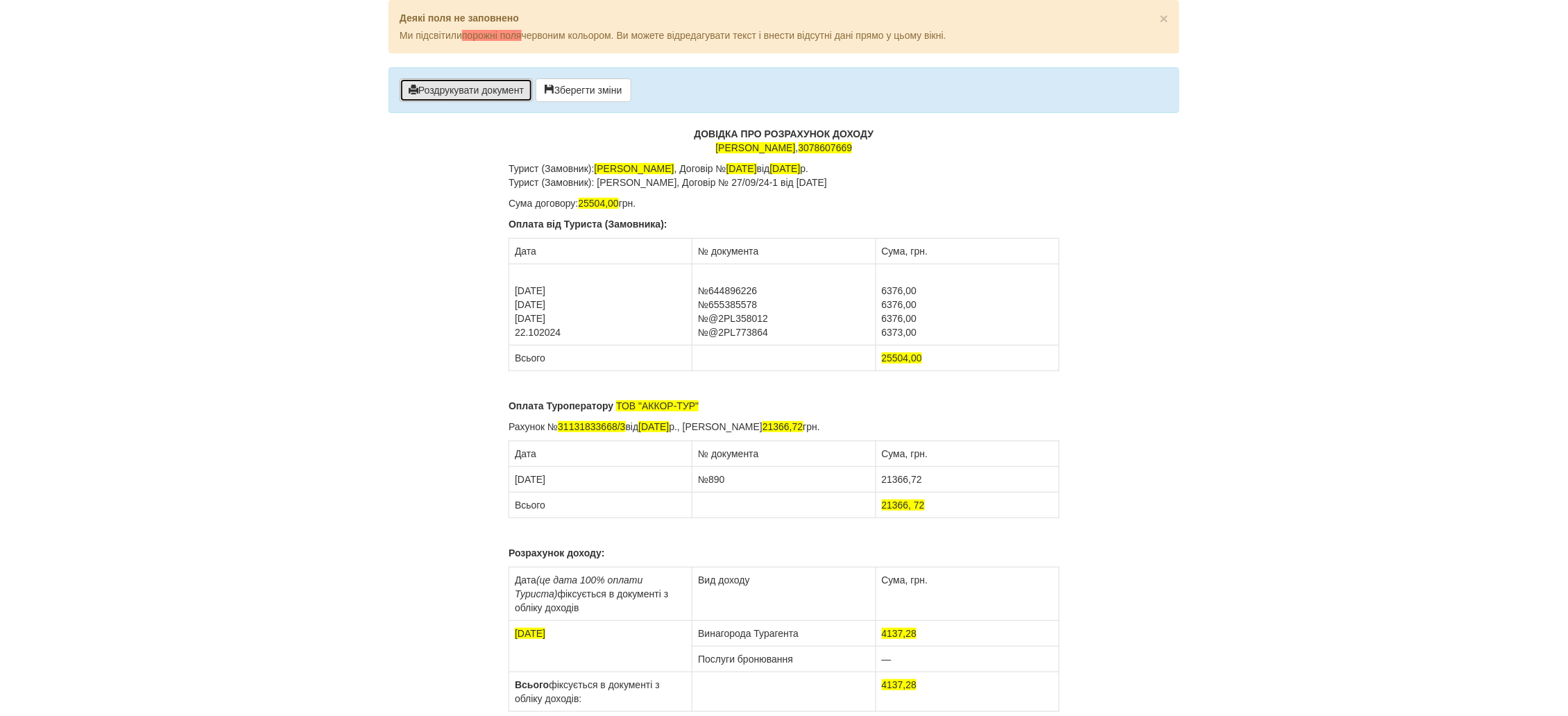
click at [448, 93] on button "Роздрукувати документ" at bounding box center [466, 90] width 133 height 24
click at [498, 86] on button "Роздрукувати документ" at bounding box center [466, 90] width 133 height 24
click at [475, 95] on button "Роздрукувати документ" at bounding box center [466, 90] width 133 height 24
drag, startPoint x: 730, startPoint y: 171, endPoint x: 600, endPoint y: 176, distance: 130.1
click at [600, 176] on p "Турист (Замовник): Соколова Альона Анатоліївна , Договір № 27/09/24 від 27.09.2…" at bounding box center [784, 176] width 551 height 28
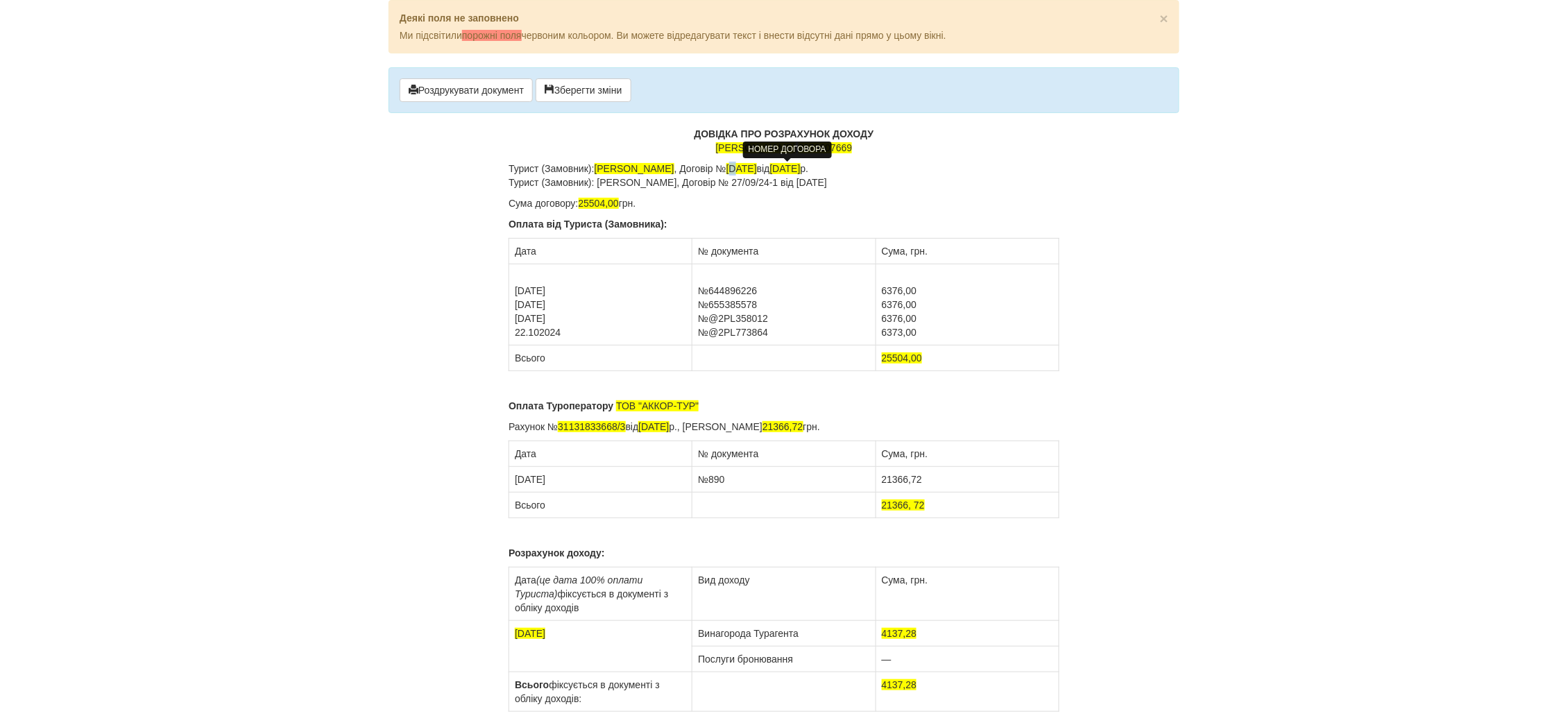
click at [757, 171] on span "27/09/24" at bounding box center [742, 169] width 31 height 11
drag, startPoint x: 931, startPoint y: 186, endPoint x: 510, endPoint y: 187, distance: 421.0
click at [510, 187] on p "Турист (Замовник): Рапацька Альона Ігорівна , Договір № 24/09/24 від 27.09.2024…" at bounding box center [784, 176] width 551 height 28
drag, startPoint x: 608, startPoint y: 203, endPoint x: 580, endPoint y: 207, distance: 28.3
click at [580, 207] on p "Сума договору: 25504,00 грн." at bounding box center [784, 203] width 551 height 14
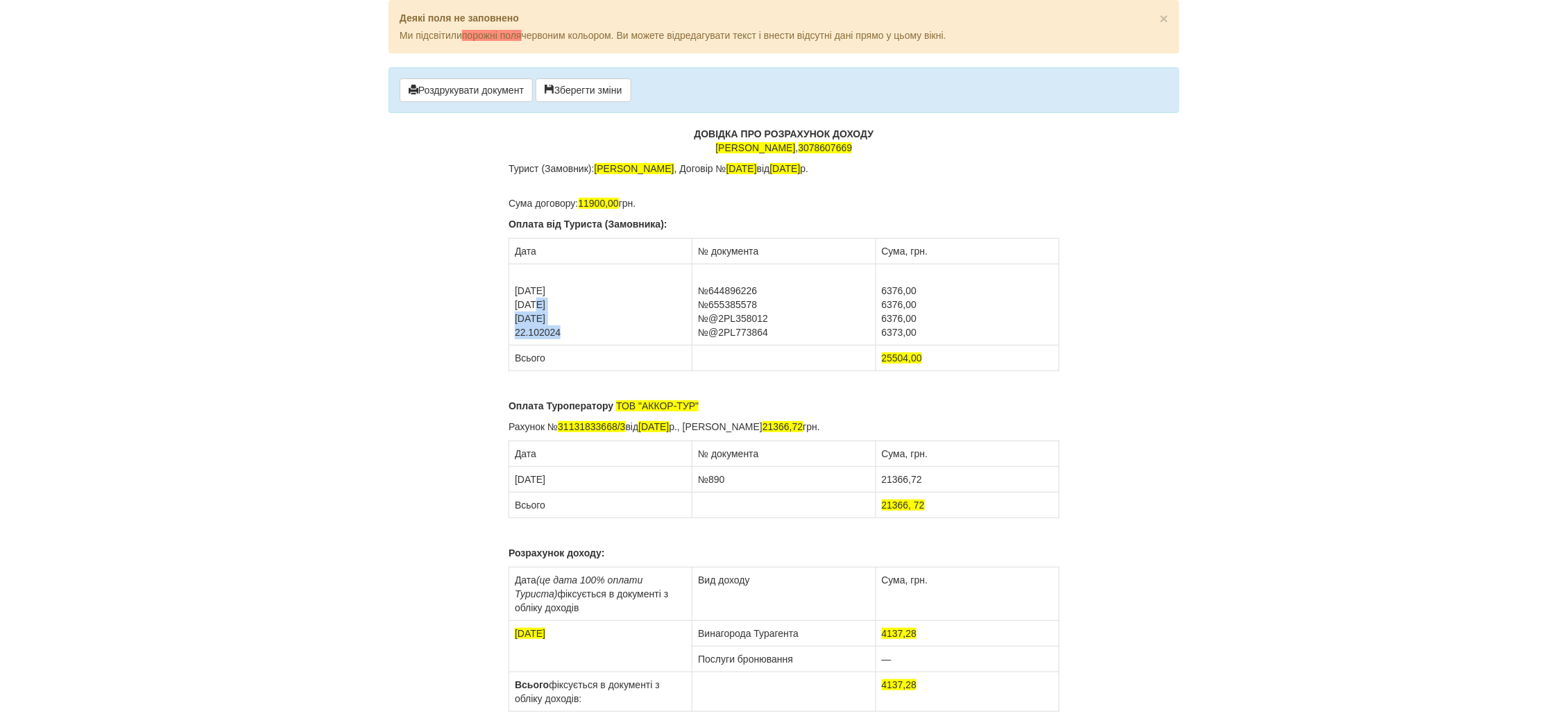
drag, startPoint x: 563, startPoint y: 331, endPoint x: 517, endPoint y: 306, distance: 52.4
click at [517, 306] on td "30.09.2024 23.10.2024 01.10.2024 22.102024" at bounding box center [601, 305] width 183 height 81
drag, startPoint x: 769, startPoint y: 331, endPoint x: 699, endPoint y: 308, distance: 73.7
click at [699, 308] on td "№644896226 №655385578 №@2PL358012 №@2PL773864" at bounding box center [784, 305] width 183 height 81
drag, startPoint x: 928, startPoint y: 330, endPoint x: 883, endPoint y: 310, distance: 49.2
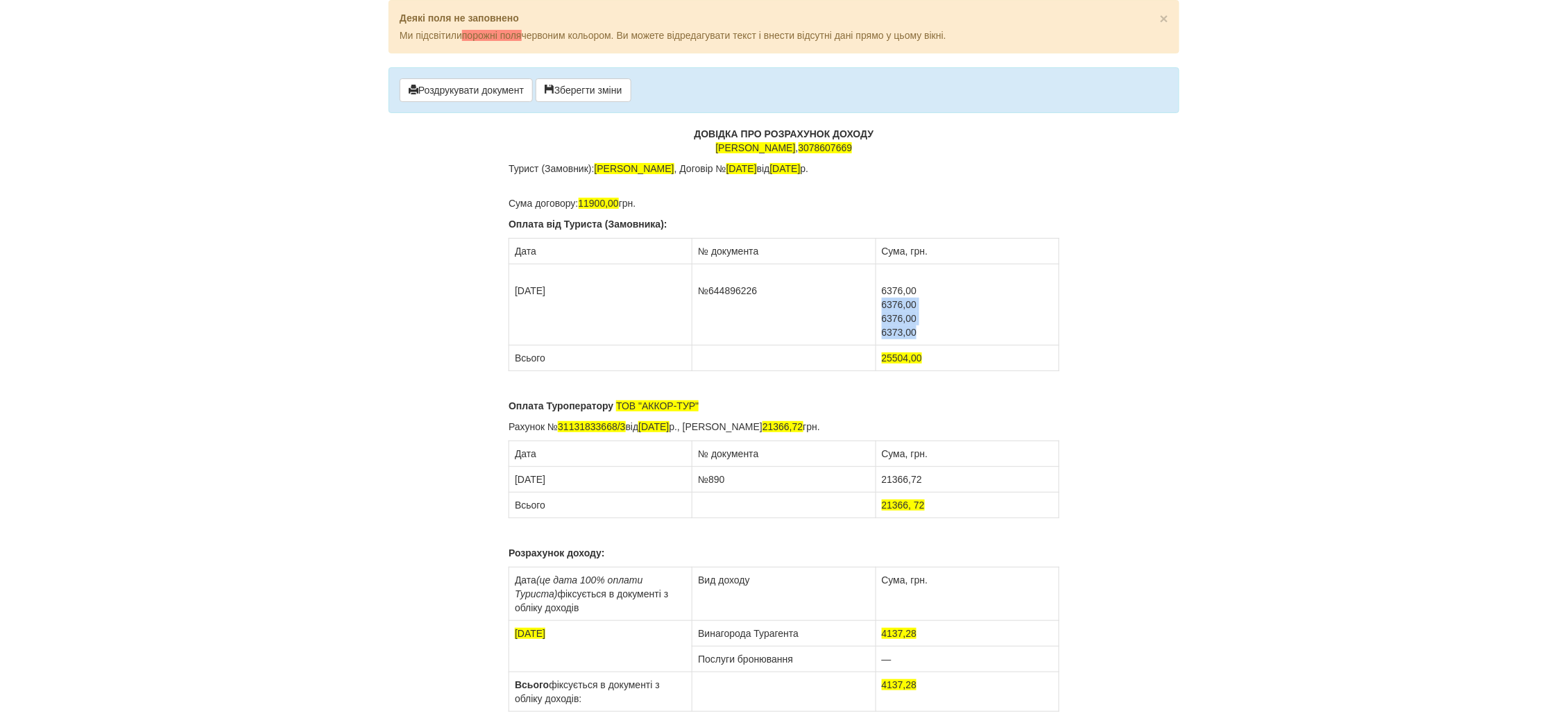
click at [883, 310] on td "6376,00 6376,00 6376,00 6373,00" at bounding box center [967, 305] width 183 height 81
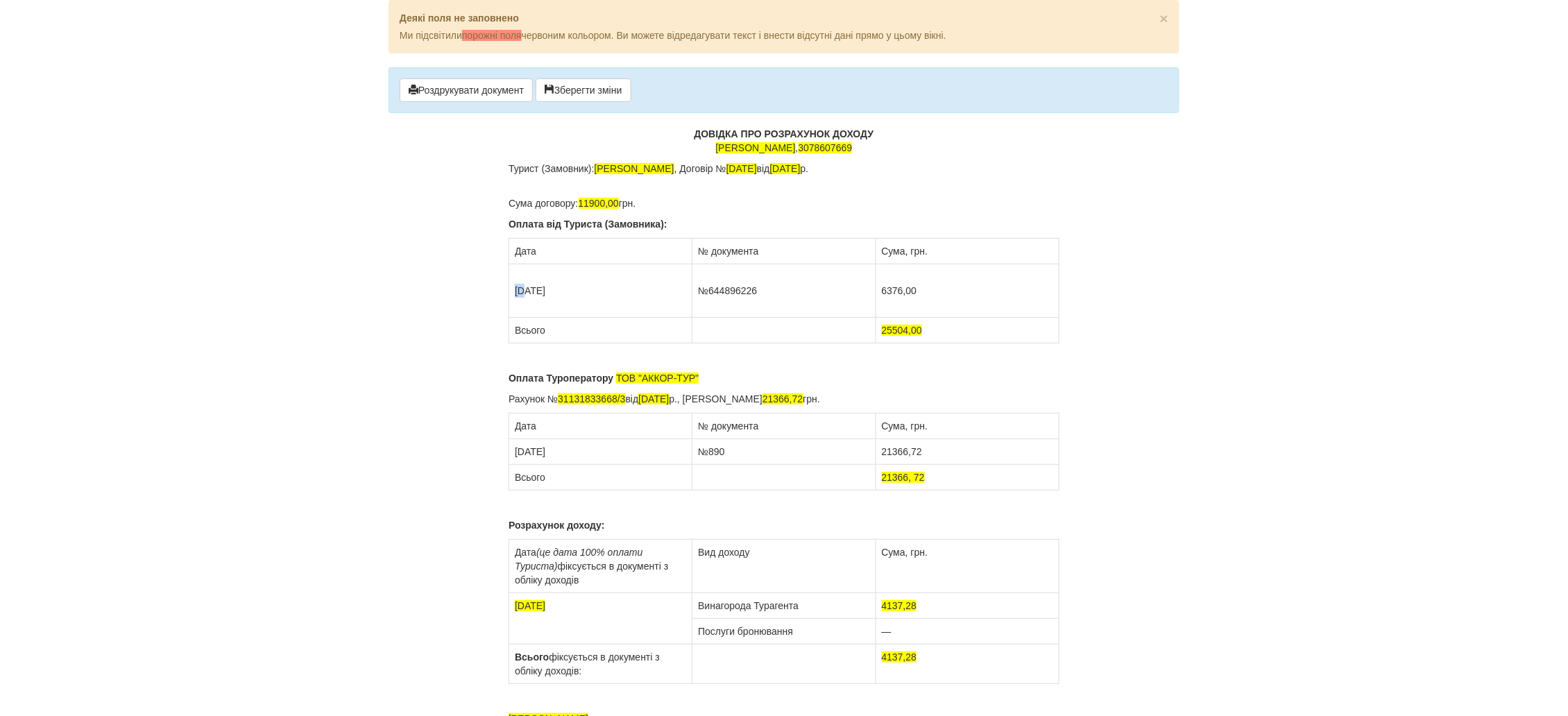
drag, startPoint x: 523, startPoint y: 286, endPoint x: 515, endPoint y: 287, distance: 8.1
click at [515, 287] on td "30.09.2024" at bounding box center [601, 291] width 183 height 53
drag, startPoint x: 760, startPoint y: 289, endPoint x: 707, endPoint y: 293, distance: 53.2
click at [707, 293] on td "№644896226" at bounding box center [784, 291] width 183 height 53
drag, startPoint x: 922, startPoint y: 289, endPoint x: 877, endPoint y: 293, distance: 45.2
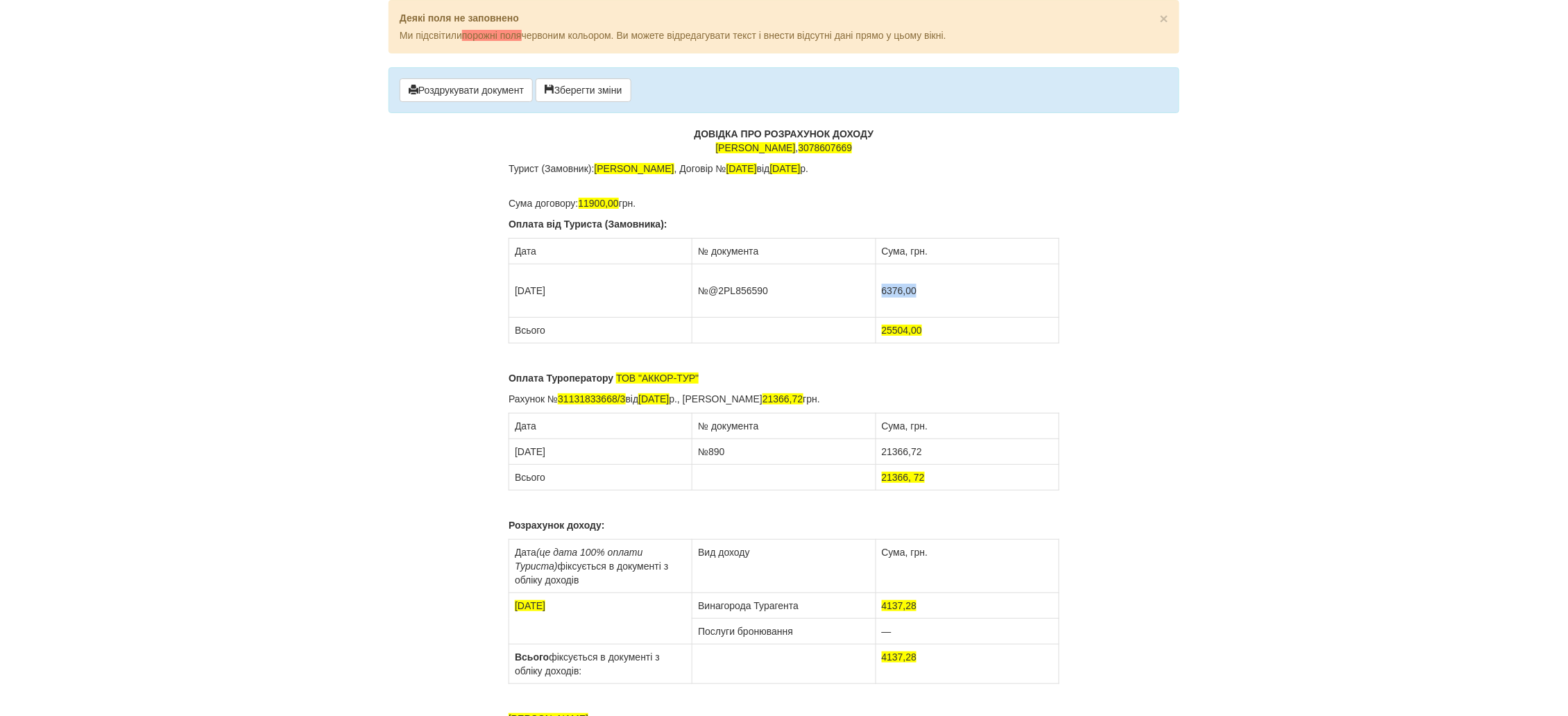
click at [877, 293] on td "6376,00" at bounding box center [967, 291] width 183 height 53
drag, startPoint x: 925, startPoint y: 334, endPoint x: 878, endPoint y: 334, distance: 47.0
click at [878, 334] on td "25504,00" at bounding box center [967, 330] width 183 height 26
drag, startPoint x: 627, startPoint y: 399, endPoint x: 563, endPoint y: 399, distance: 64.0
click at [563, 399] on p "Рахунок № 31131833668/3 від 26.09.2024 р., Сума рахунка 21366,72 грн." at bounding box center [784, 399] width 551 height 14
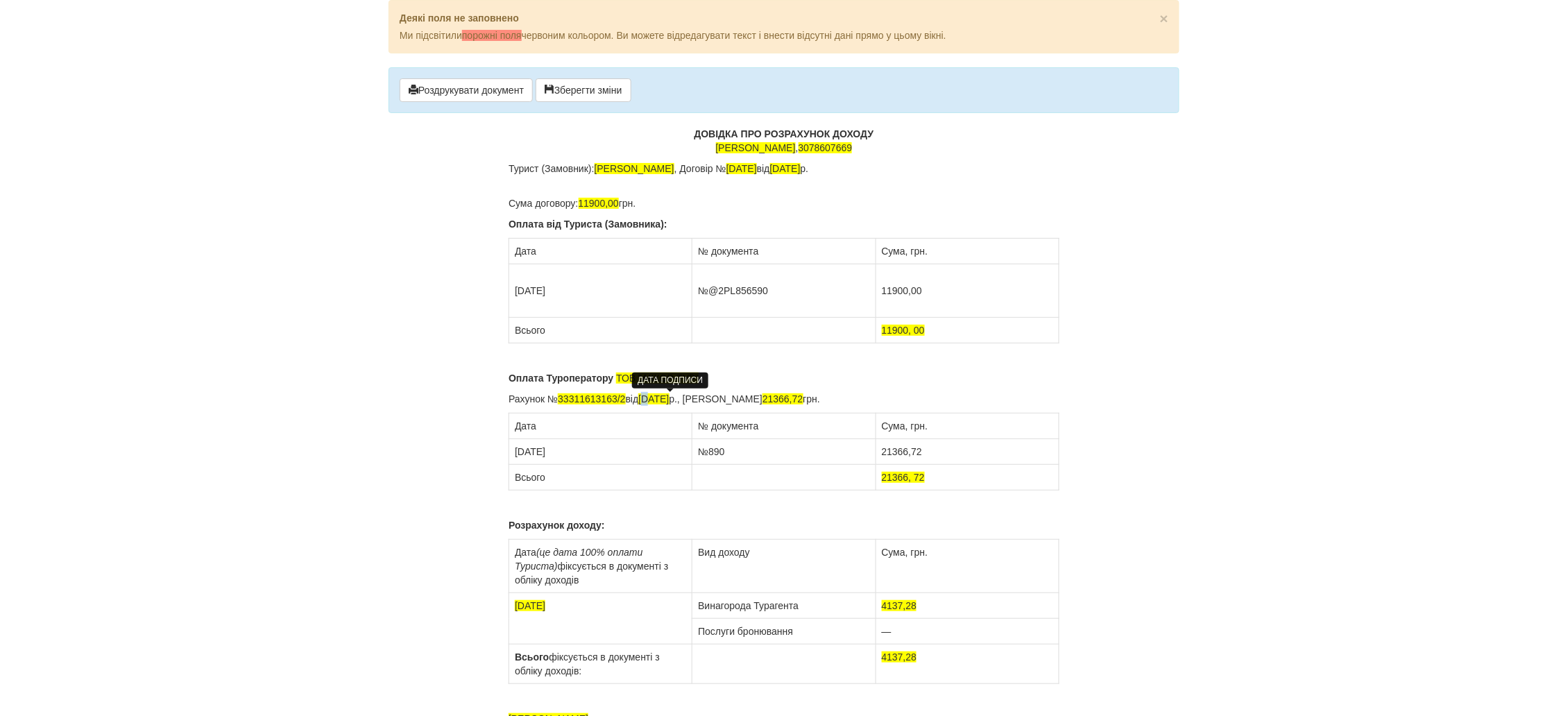
click at [652, 402] on span "26.09.2024" at bounding box center [654, 399] width 31 height 11
drag, startPoint x: 813, startPoint y: 398, endPoint x: 794, endPoint y: 400, distance: 19.1
click at [794, 400] on span "21366,72" at bounding box center [783, 399] width 40 height 11
drag, startPoint x: 814, startPoint y: 395, endPoint x: 776, endPoint y: 399, distance: 38.2
click at [776, 399] on span "21366,72" at bounding box center [783, 399] width 40 height 11
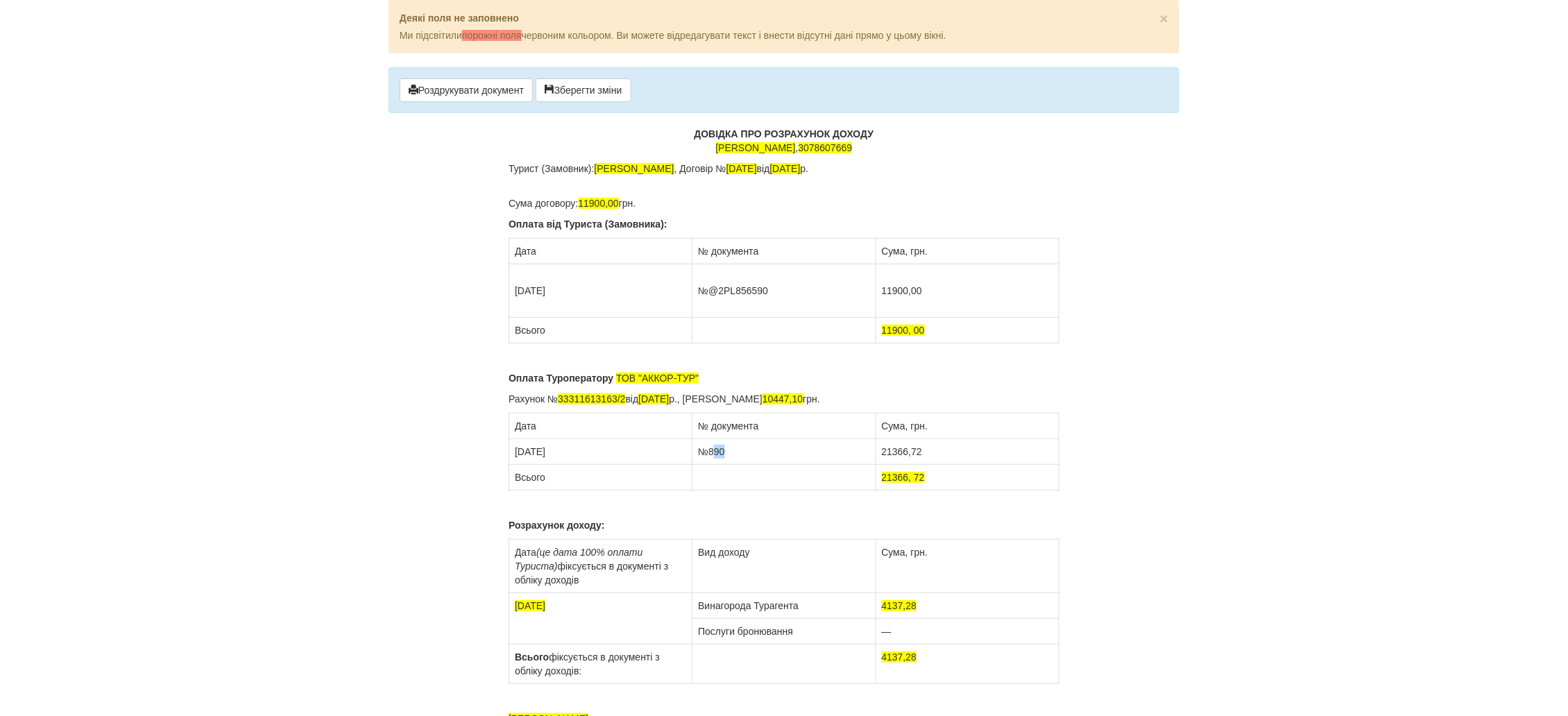
drag, startPoint x: 724, startPoint y: 453, endPoint x: 715, endPoint y: 453, distance: 9.0
click at [715, 453] on td "№890" at bounding box center [784, 452] width 183 height 26
drag, startPoint x: 923, startPoint y: 451, endPoint x: 881, endPoint y: 459, distance: 42.8
click at [881, 459] on td "21366,72" at bounding box center [967, 452] width 183 height 26
drag, startPoint x: 929, startPoint y: 478, endPoint x: 883, endPoint y: 481, distance: 46.1
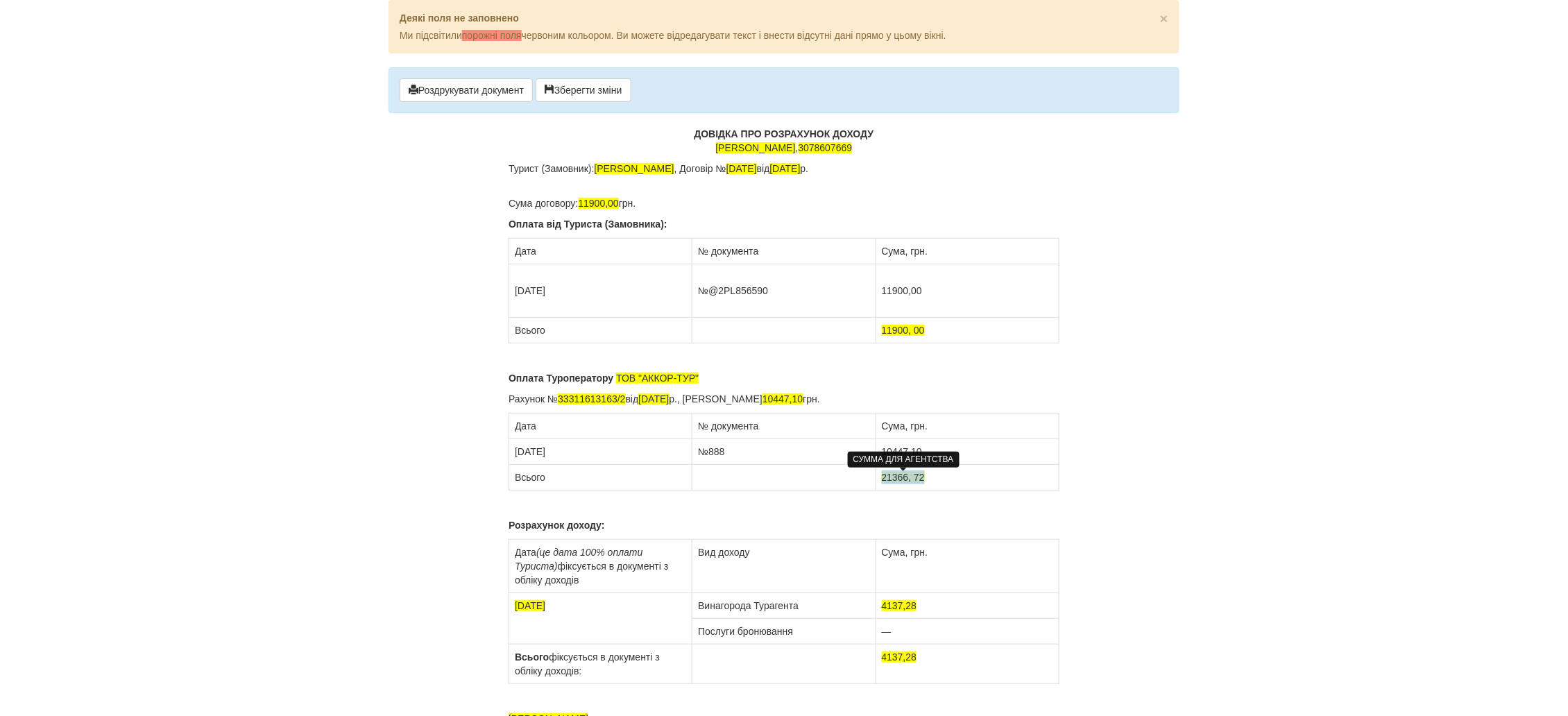
click at [883, 481] on td "21366, 72" at bounding box center [967, 477] width 183 height 26
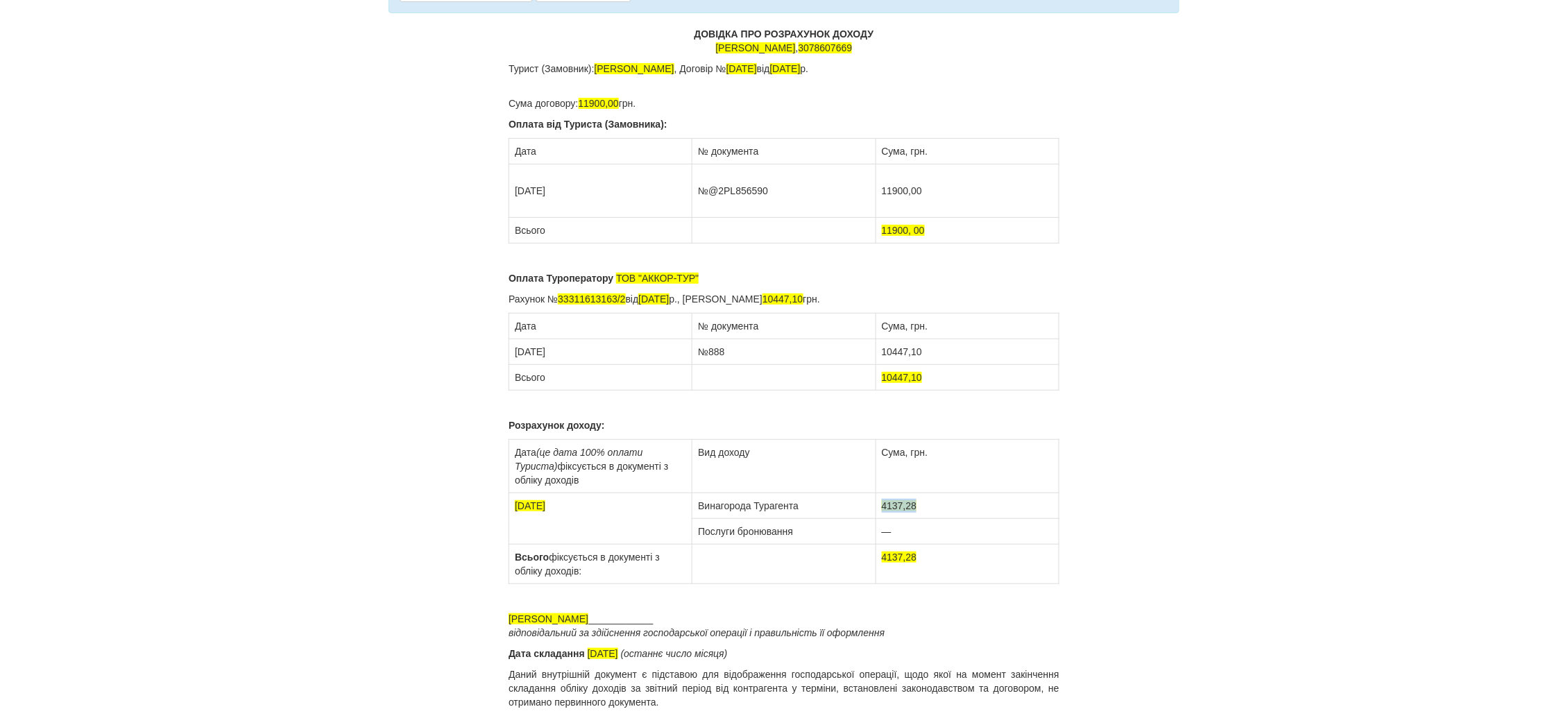
drag, startPoint x: 922, startPoint y: 507, endPoint x: 884, endPoint y: 518, distance: 39.6
click at [884, 518] on tbody "Дата (це дата 100% оплати Туриста) фіксується в документі з обліку доходів Вид …" at bounding box center [784, 512] width 550 height 144
drag, startPoint x: 928, startPoint y: 555, endPoint x: 876, endPoint y: 551, distance: 52.2
click at [876, 551] on td "4137,28" at bounding box center [967, 564] width 183 height 40
click at [919, 502] on td "1452,9" at bounding box center [967, 506] width 183 height 26
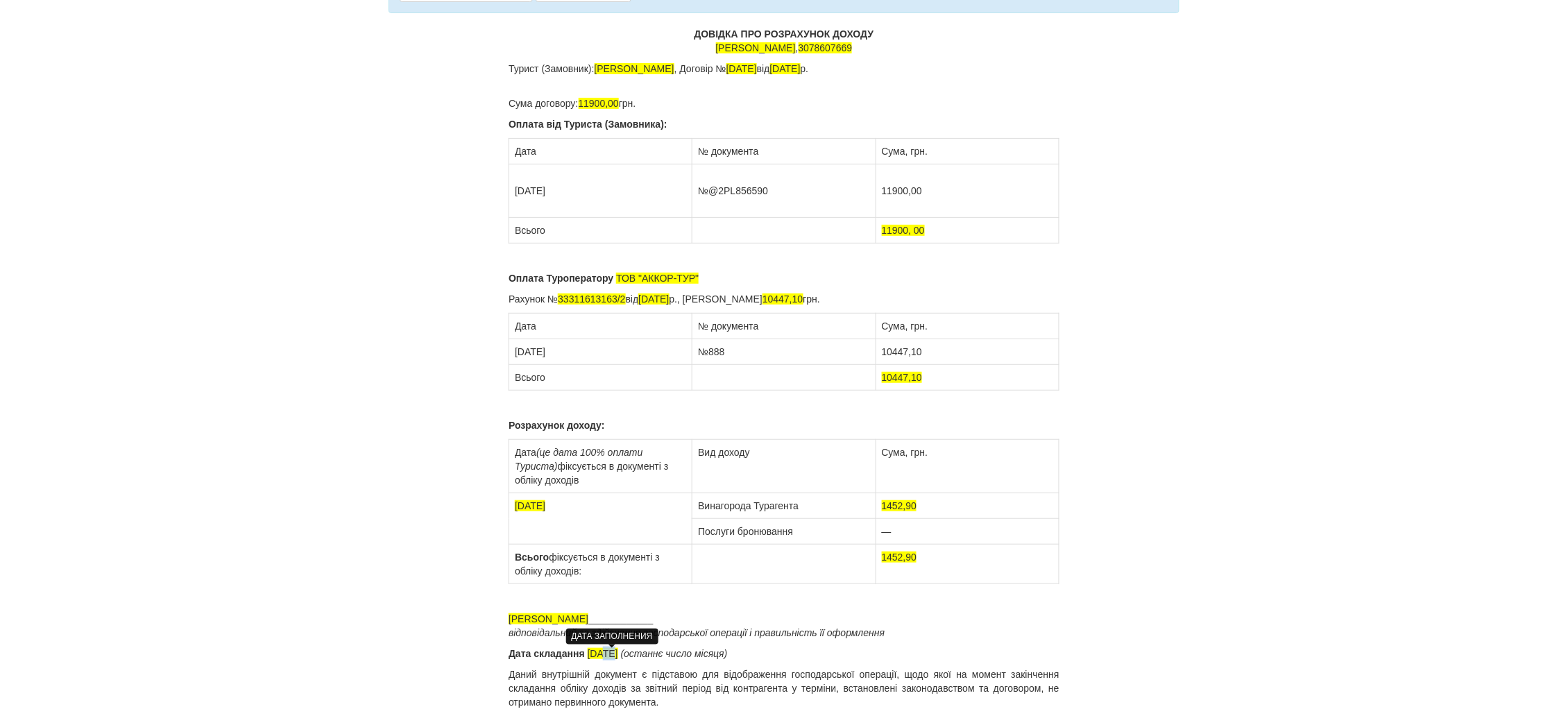
drag, startPoint x: 613, startPoint y: 654, endPoint x: 603, endPoint y: 654, distance: 10.0
click at [603, 654] on span "30.09.2024" at bounding box center [603, 654] width 31 height 11
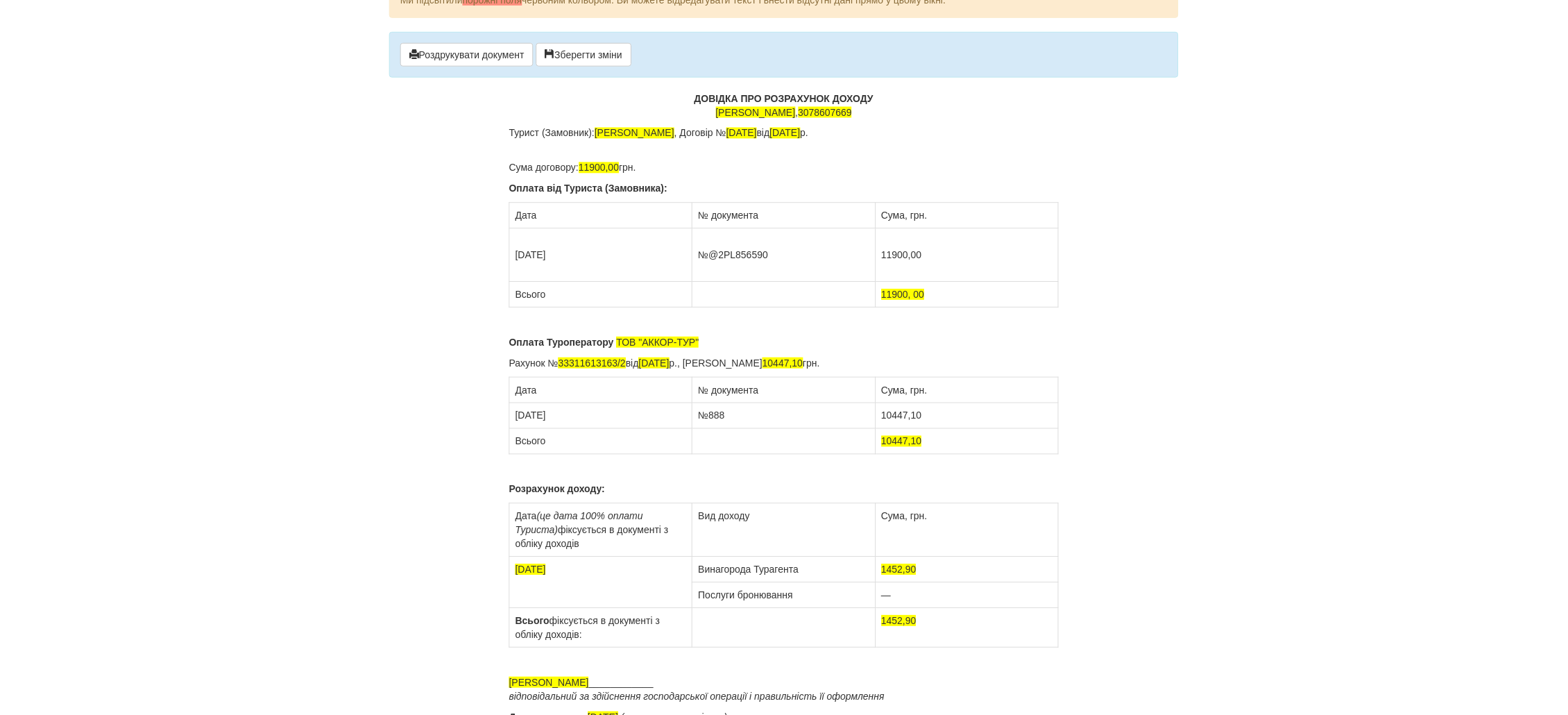
scroll to position [0, 0]
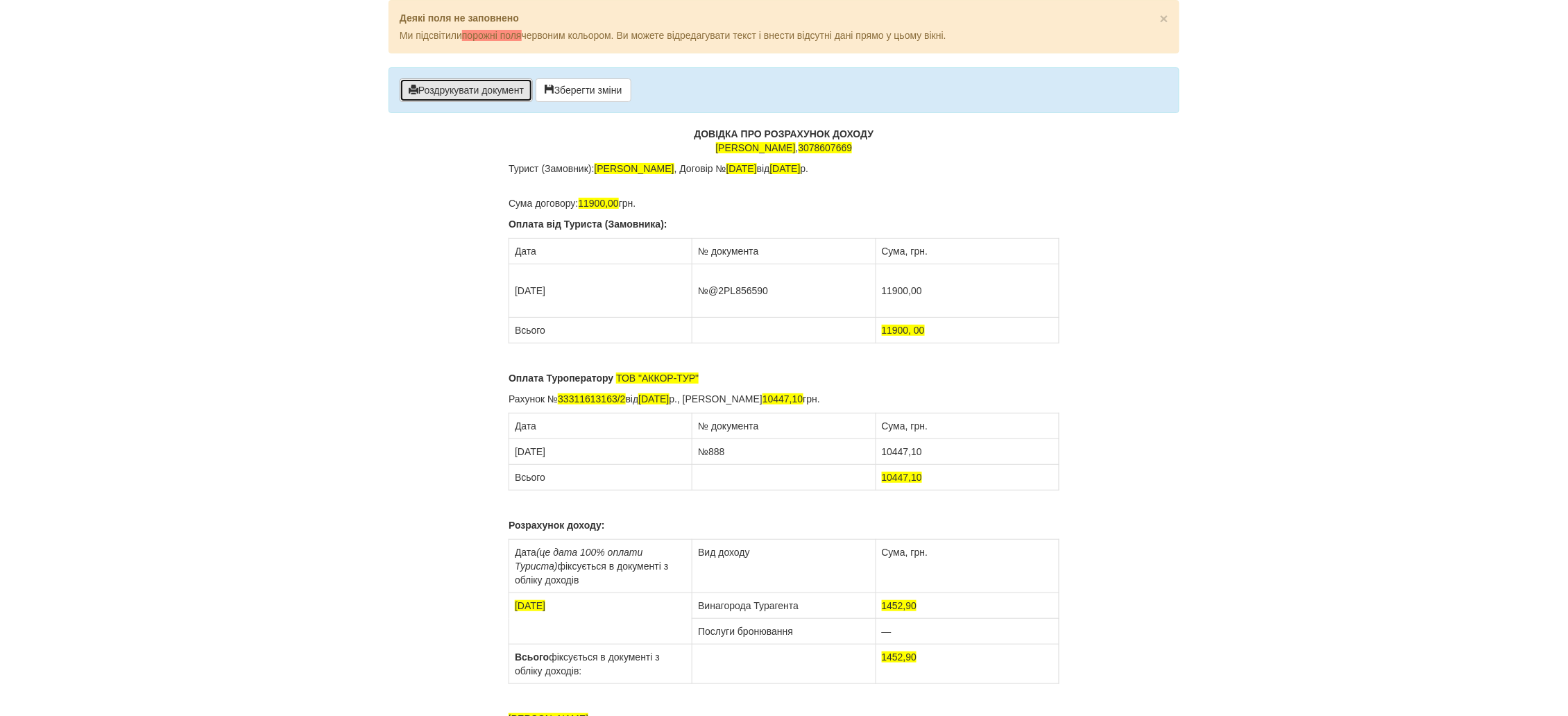
click at [444, 85] on button "Роздрукувати документ" at bounding box center [466, 90] width 133 height 24
click at [500, 91] on button "Роздрукувати документ" at bounding box center [466, 90] width 133 height 24
drag, startPoint x: 710, startPoint y: 171, endPoint x: 596, endPoint y: 172, distance: 114.0
click at [596, 172] on p "Турист (Замовник): Рапацька Альона Ігорівна , Договір № 24/09/24 від 27.09.2024…" at bounding box center [784, 176] width 551 height 28
click at [788, 172] on p "Турист (Замовник): Власюк Іван Іванович , Договір № 24/09/24 від 27.09.2024 р." at bounding box center [784, 176] width 551 height 28
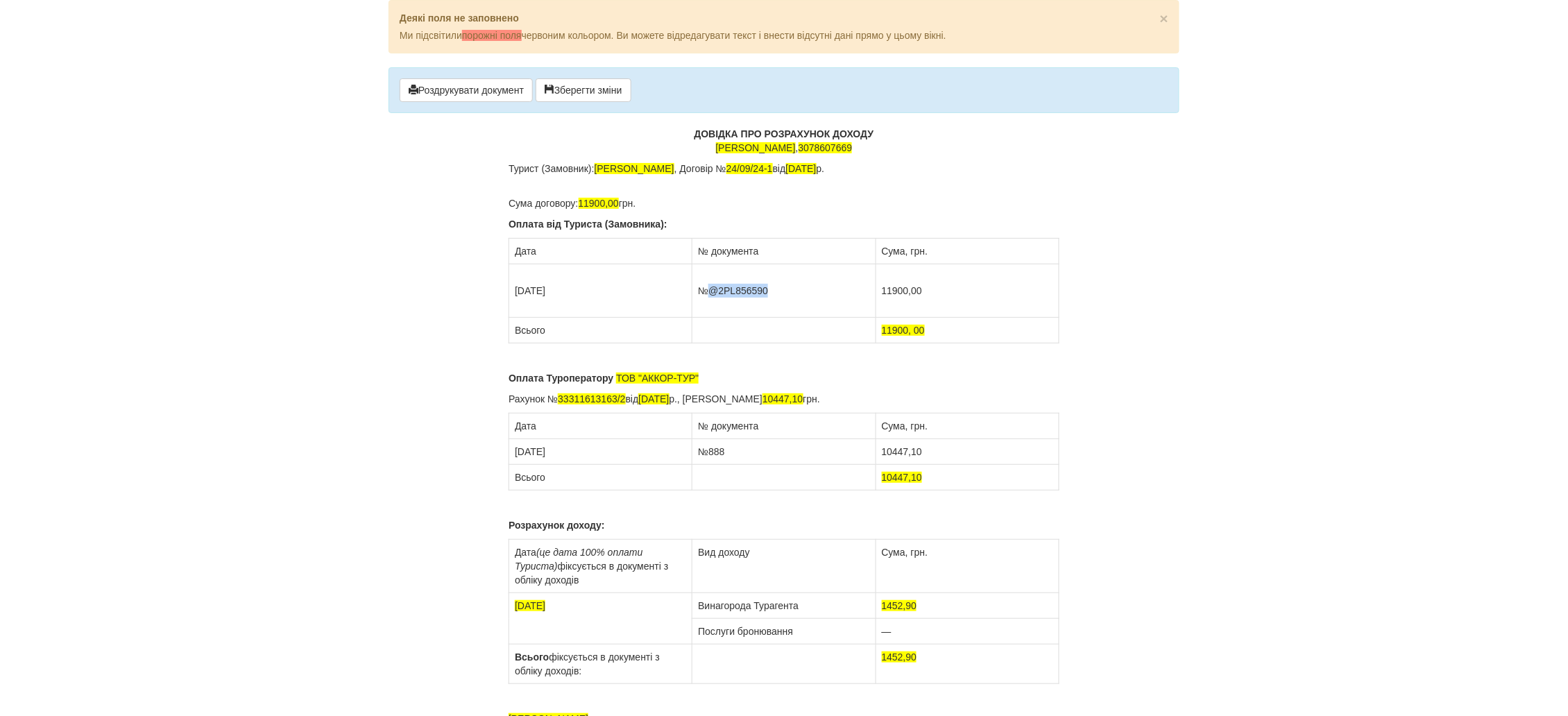
drag, startPoint x: 769, startPoint y: 293, endPoint x: 710, endPoint y: 297, distance: 59.1
click at [710, 297] on td "№@2PL856590" at bounding box center [784, 291] width 183 height 53
drag, startPoint x: 618, startPoint y: 402, endPoint x: 561, endPoint y: 404, distance: 57.0
click at [561, 404] on span "33311613163/2" at bounding box center [591, 399] width 67 height 11
drag, startPoint x: 814, startPoint y: 398, endPoint x: 784, endPoint y: 397, distance: 30.0
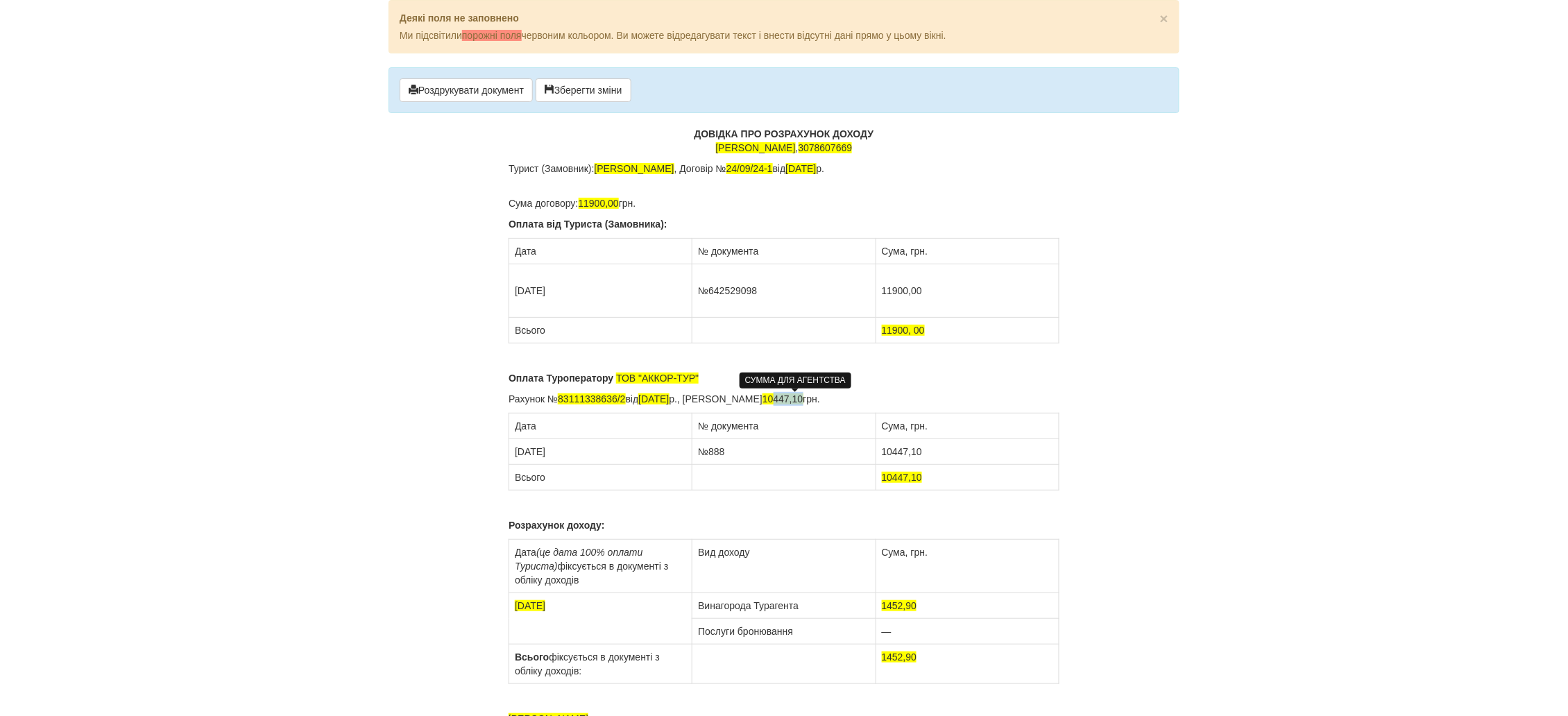
click at [784, 397] on span "10447,10" at bounding box center [783, 399] width 40 height 11
drag, startPoint x: 729, startPoint y: 453, endPoint x: 717, endPoint y: 457, distance: 12.6
click at [717, 457] on td "№888" at bounding box center [784, 452] width 183 height 26
drag, startPoint x: 930, startPoint y: 453, endPoint x: 894, endPoint y: 457, distance: 36.2
click at [894, 457] on td "10447,10" at bounding box center [967, 452] width 183 height 26
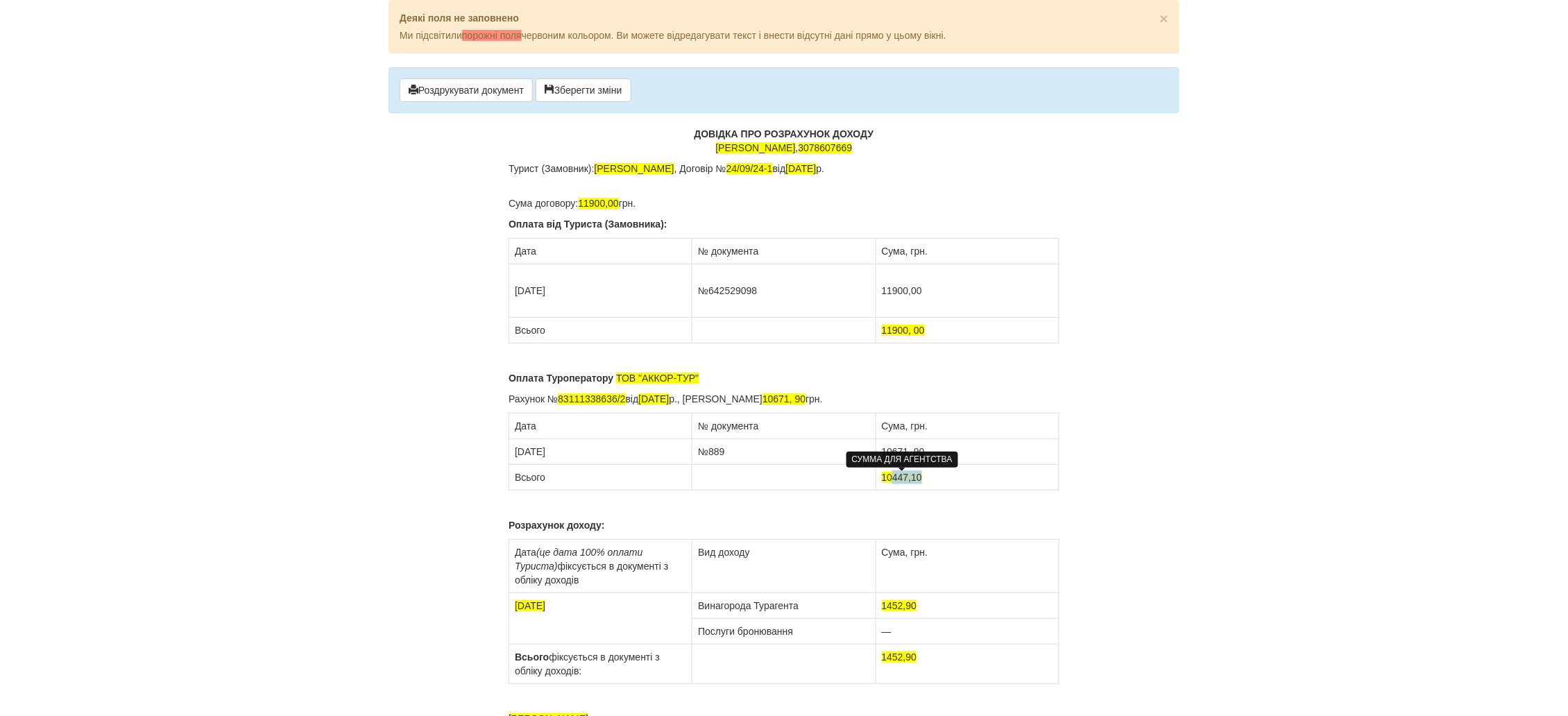
drag, startPoint x: 923, startPoint y: 470, endPoint x: 894, endPoint y: 477, distance: 29.8
click at [894, 477] on td "10447,10" at bounding box center [967, 477] width 183 height 26
drag, startPoint x: 927, startPoint y: 608, endPoint x: 884, endPoint y: 609, distance: 43.0
click at [884, 609] on td "1452,90" at bounding box center [967, 606] width 183 height 26
drag, startPoint x: 917, startPoint y: 656, endPoint x: 884, endPoint y: 659, distance: 33.1
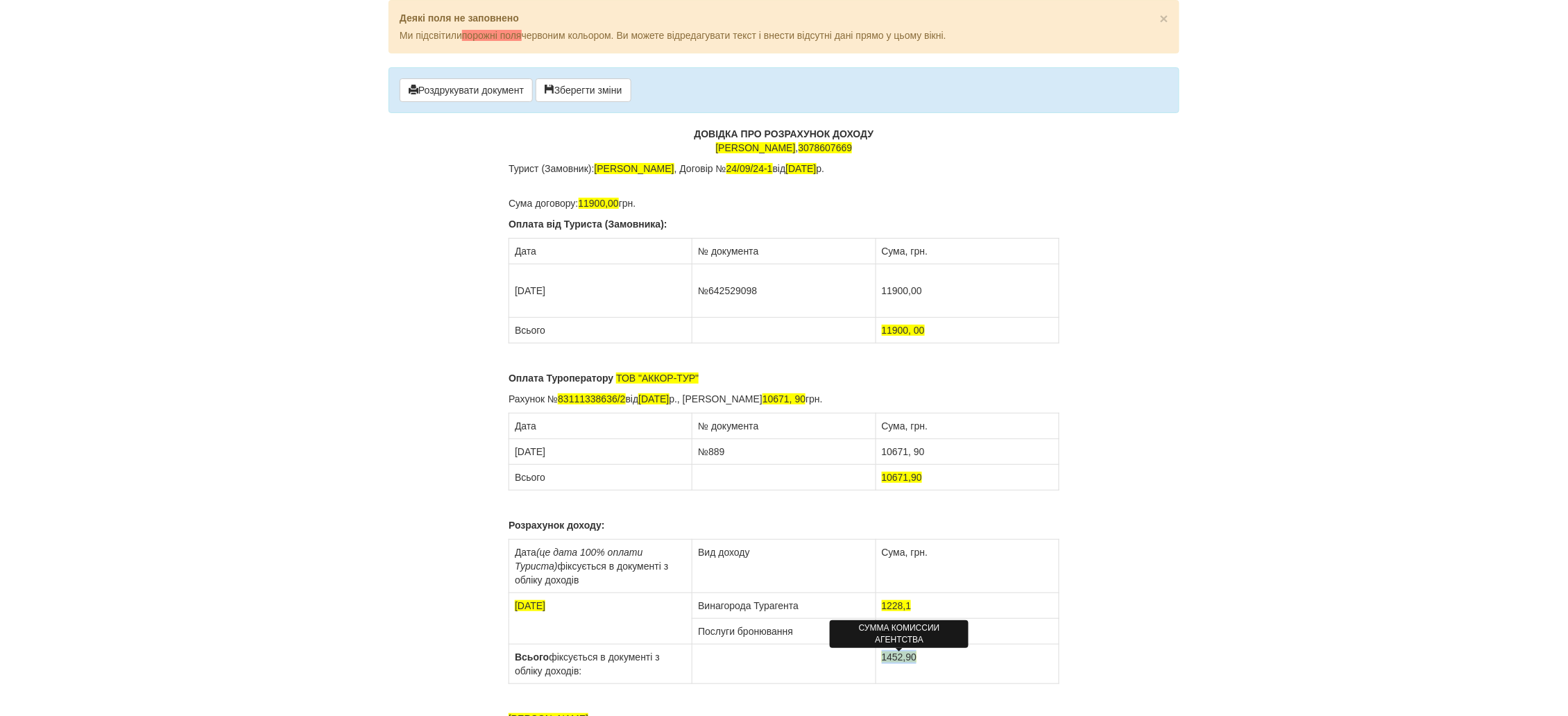
click at [884, 659] on td "1452,90" at bounding box center [967, 664] width 183 height 40
click at [917, 609] on td "1228,1" at bounding box center [967, 606] width 183 height 26
click at [914, 653] on td "1228,1" at bounding box center [967, 664] width 183 height 40
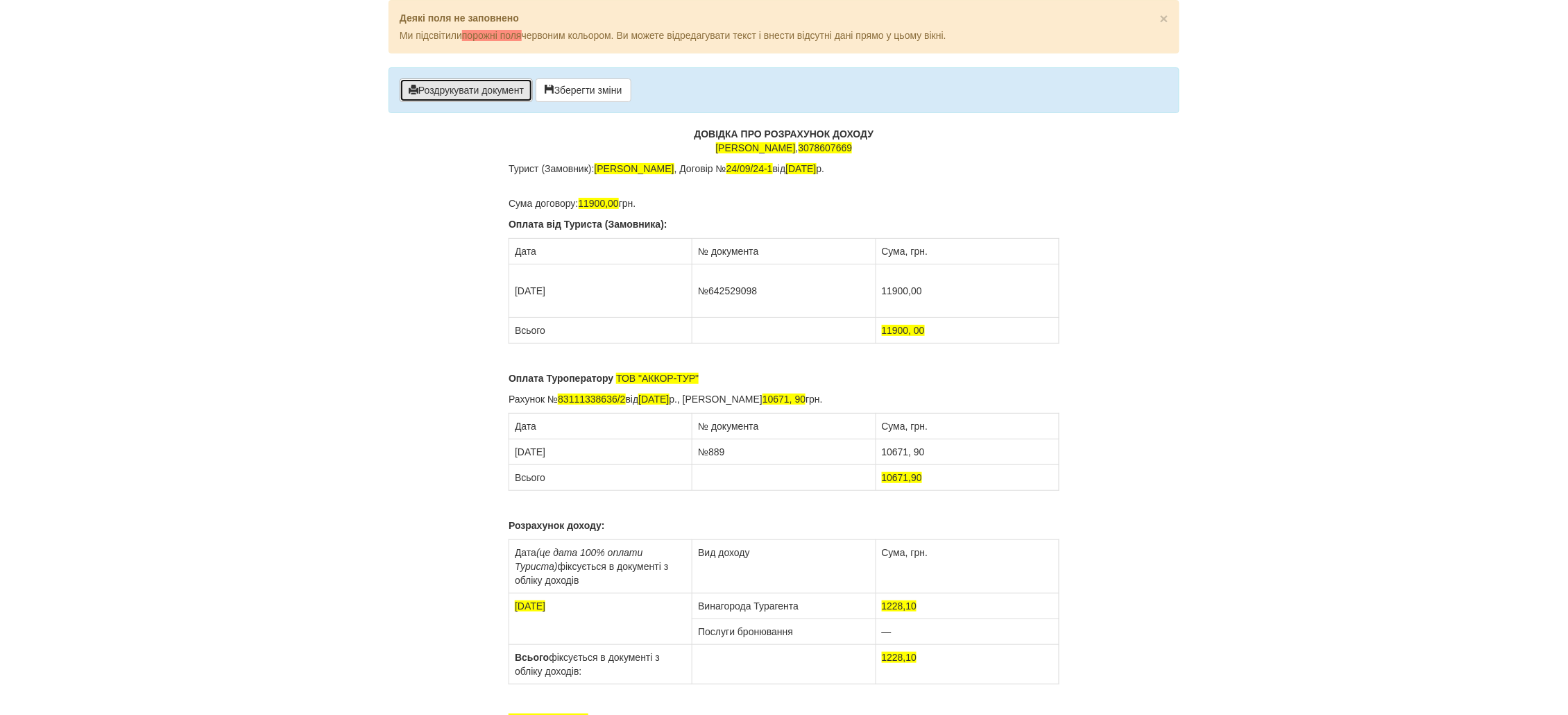
click at [463, 99] on button "Роздрукувати документ" at bounding box center [466, 90] width 133 height 24
click at [472, 90] on button "Роздрукувати документ" at bounding box center [466, 90] width 133 height 24
